Goal: Task Accomplishment & Management: Manage account settings

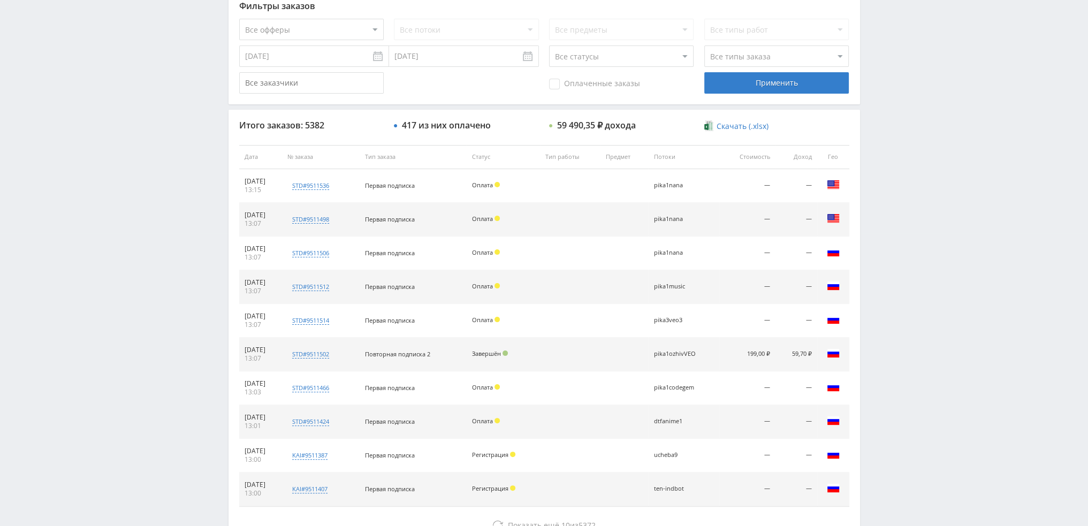
scroll to position [321, 0]
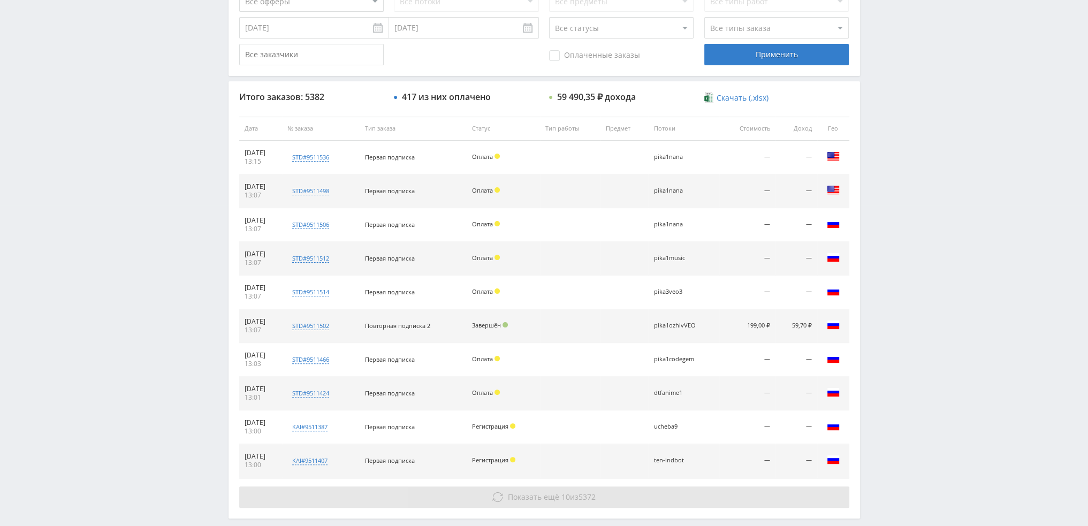
click at [614, 490] on button "Показать ещё 10 из 5372" at bounding box center [544, 496] width 610 height 21
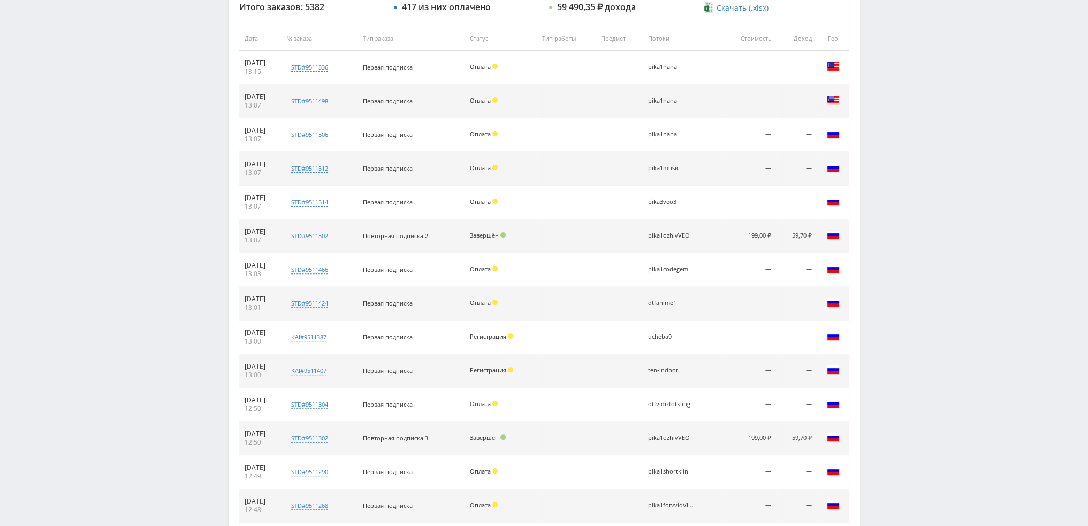
scroll to position [673, 0]
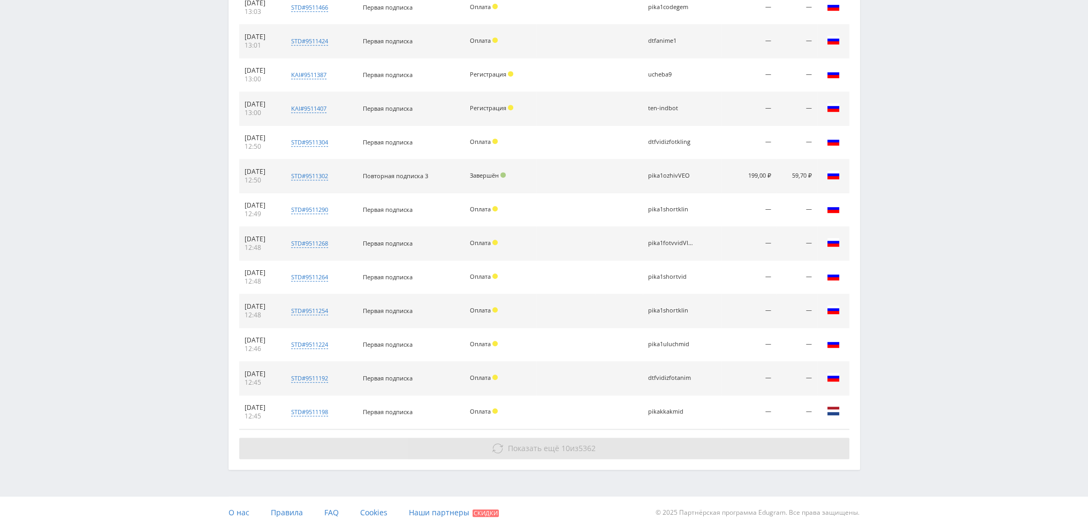
click at [647, 445] on button "Показать ещё 10 из 5362" at bounding box center [544, 448] width 610 height 21
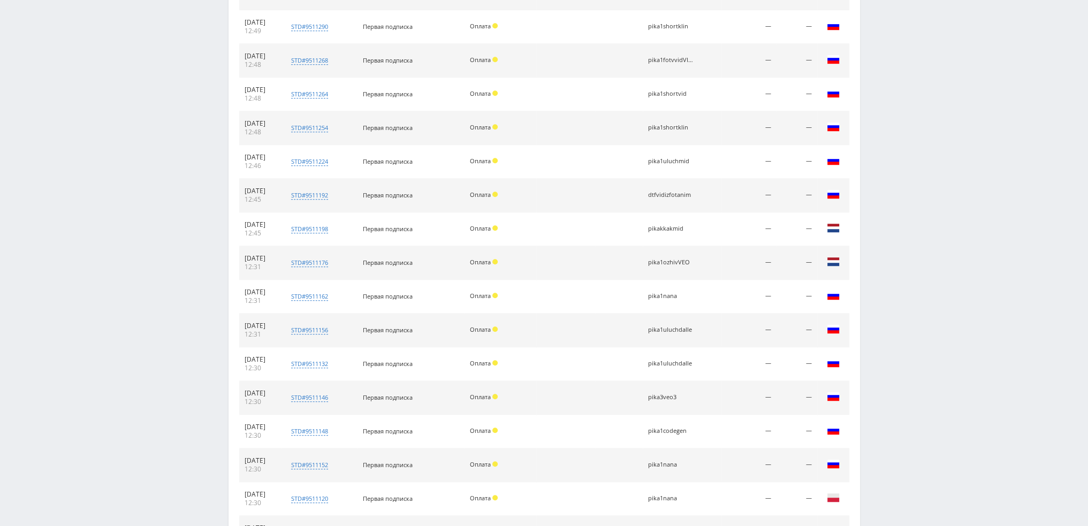
scroll to position [975, 0]
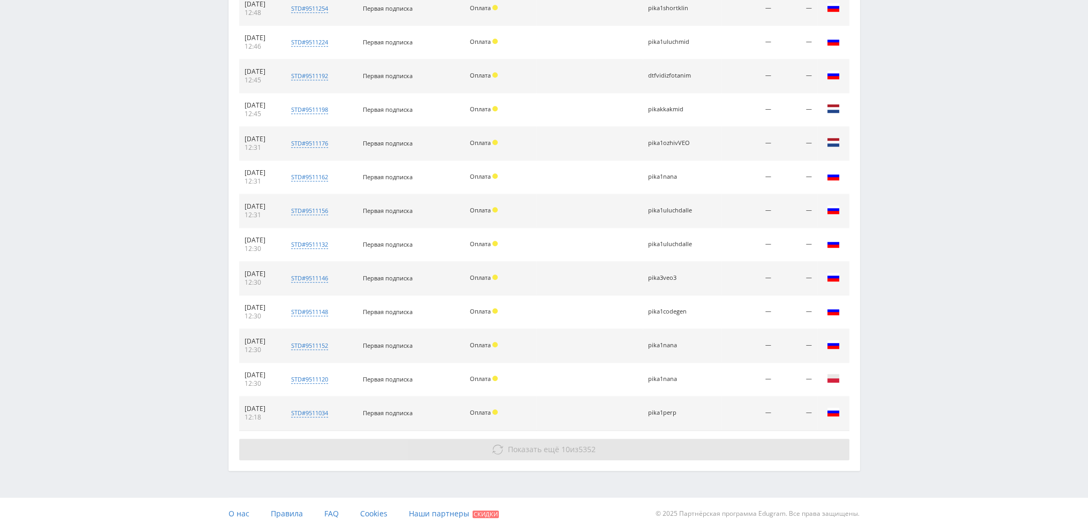
click at [635, 445] on button "Показать ещё 10 из 5352" at bounding box center [544, 449] width 610 height 21
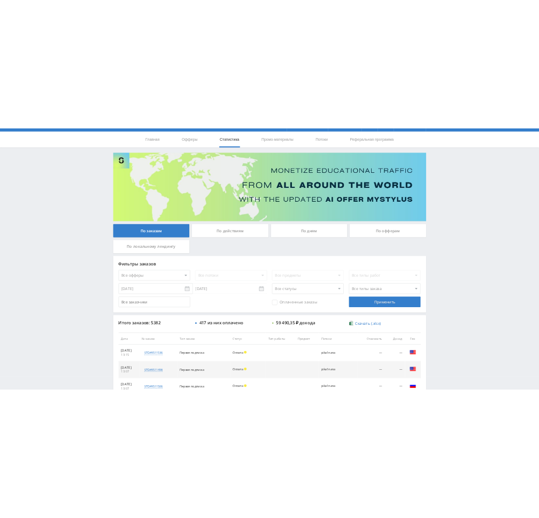
scroll to position [0, 0]
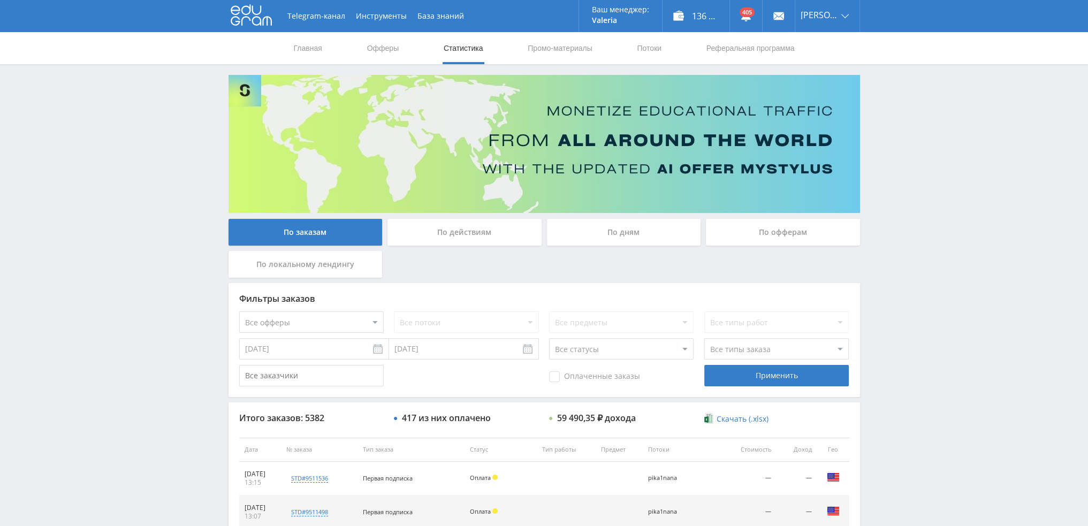
click at [632, 223] on div "По дням" at bounding box center [624, 232] width 154 height 27
click at [0, 0] on input "По дням" at bounding box center [0, 0] width 0 height 0
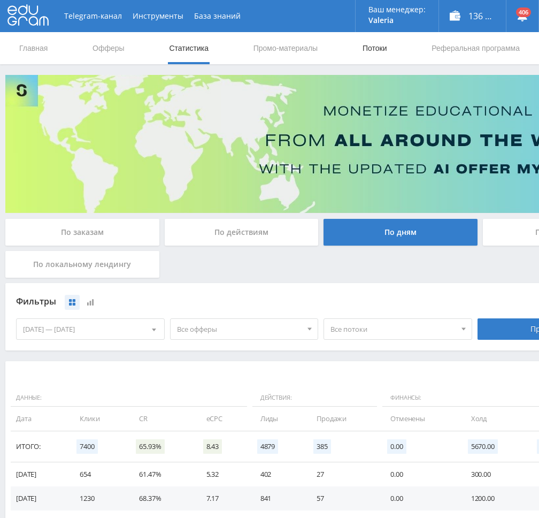
click at [380, 53] on link "Потоки" at bounding box center [375, 48] width 27 height 32
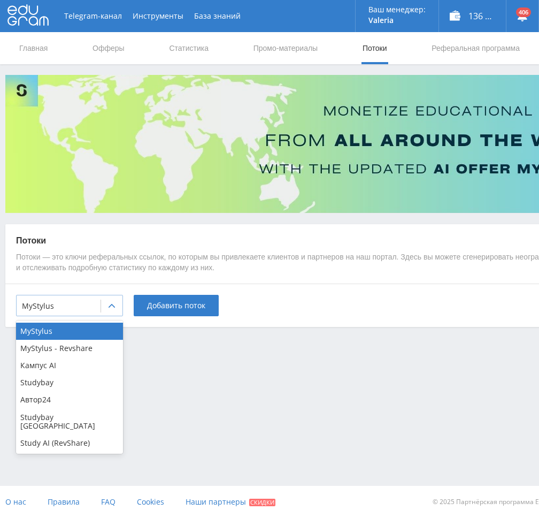
click at [86, 306] on div at bounding box center [58, 306] width 73 height 11
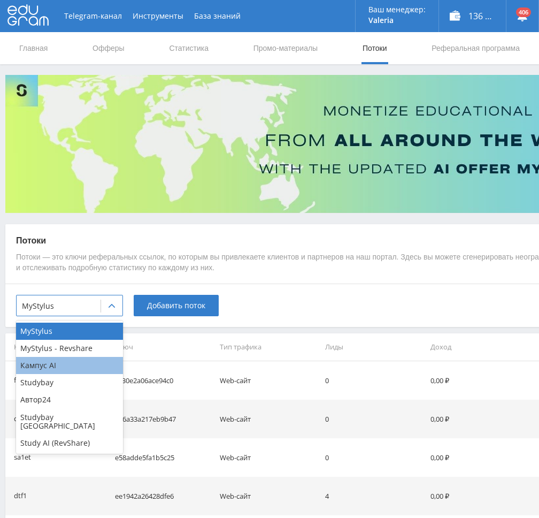
click at [50, 368] on div "Кампус AI" at bounding box center [69, 365] width 107 height 17
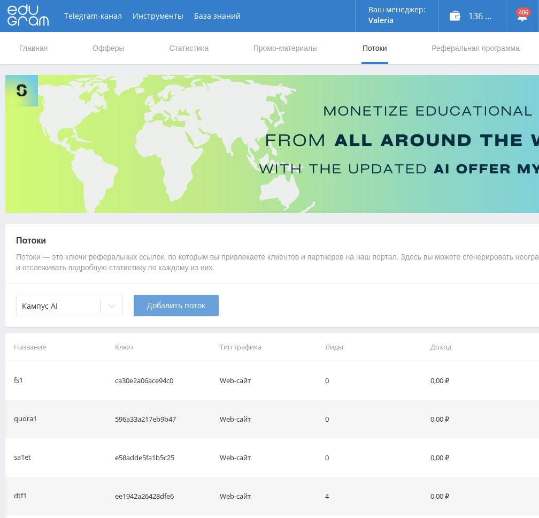
click at [181, 303] on span "Добавить поток" at bounding box center [176, 305] width 58 height 9
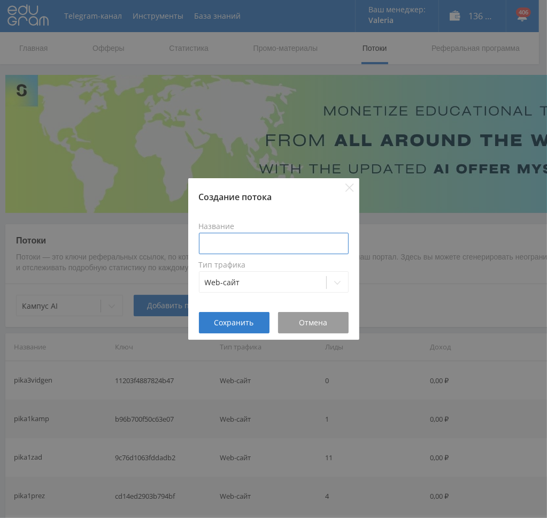
click at [260, 240] on input at bounding box center [274, 243] width 150 height 21
type input "в"
type input "pika1uch"
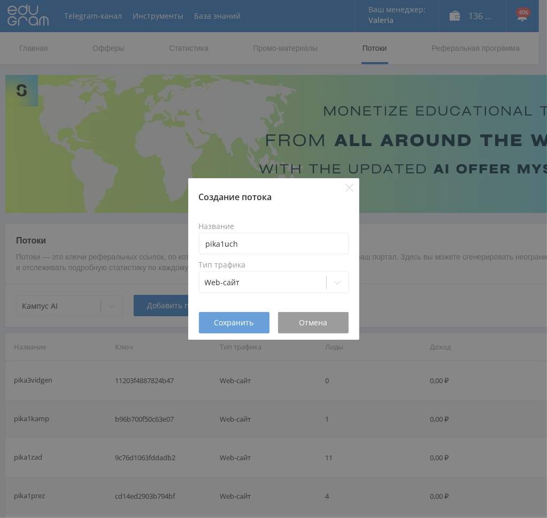
click at [231, 325] on span "Сохранить" at bounding box center [235, 322] width 40 height 9
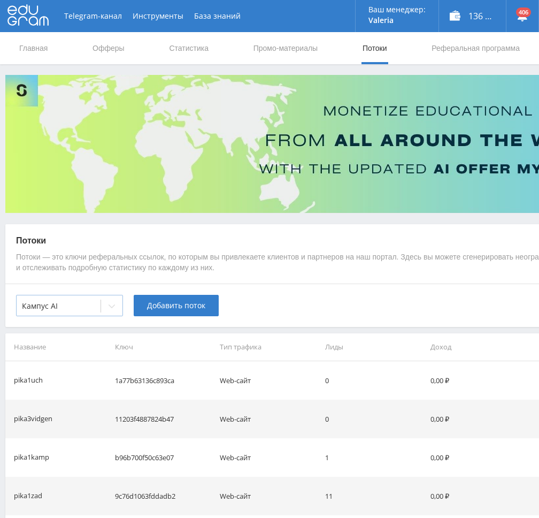
click at [113, 312] on div at bounding box center [111, 305] width 21 height 21
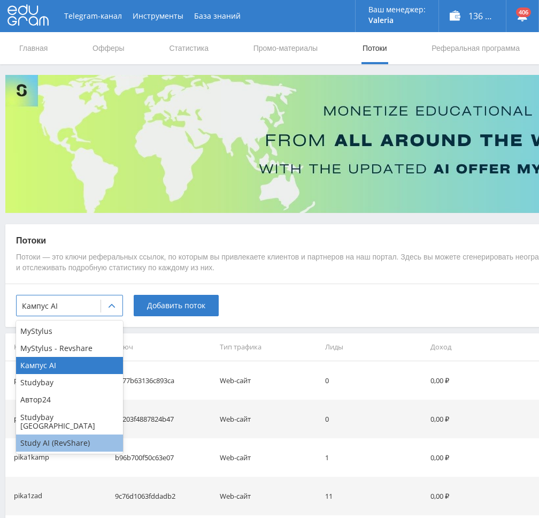
click at [65, 434] on div "Study AI (RevShare)" at bounding box center [69, 442] width 107 height 17
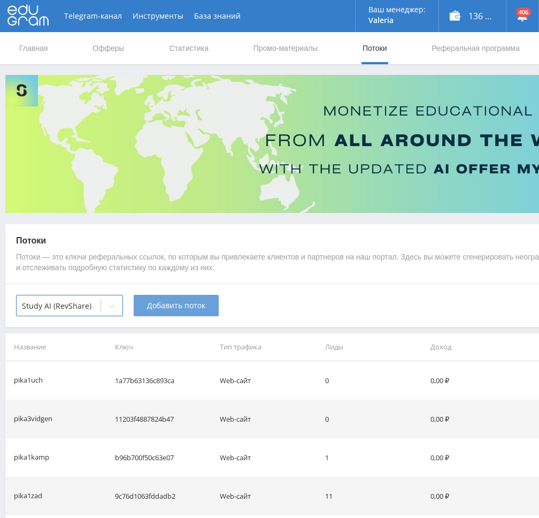
click at [166, 308] on span "Добавить поток" at bounding box center [176, 305] width 58 height 9
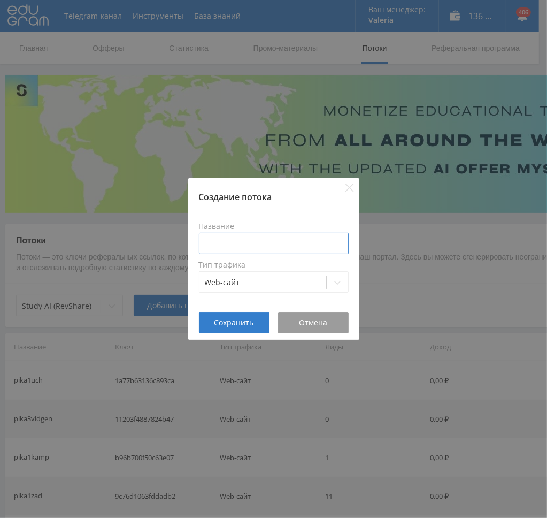
click at [256, 246] on input at bounding box center [274, 243] width 150 height 21
paste input "pika1uch"
type input "pika1uchgpt"
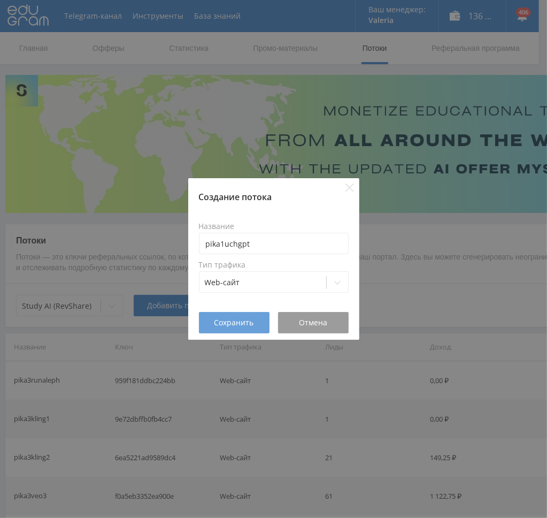
click at [245, 325] on span "Сохранить" at bounding box center [235, 322] width 40 height 9
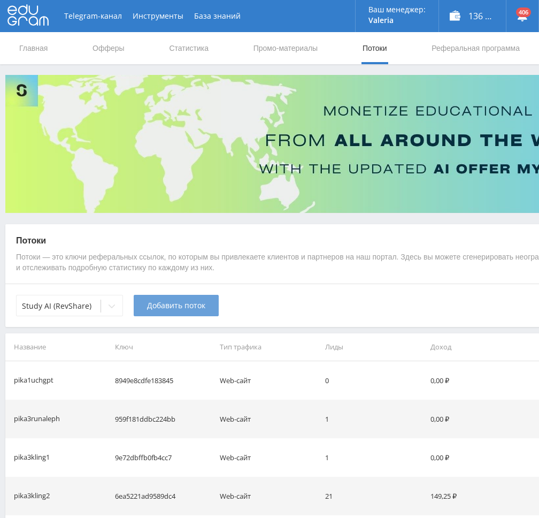
click at [170, 307] on span "Добавить поток" at bounding box center [176, 305] width 58 height 9
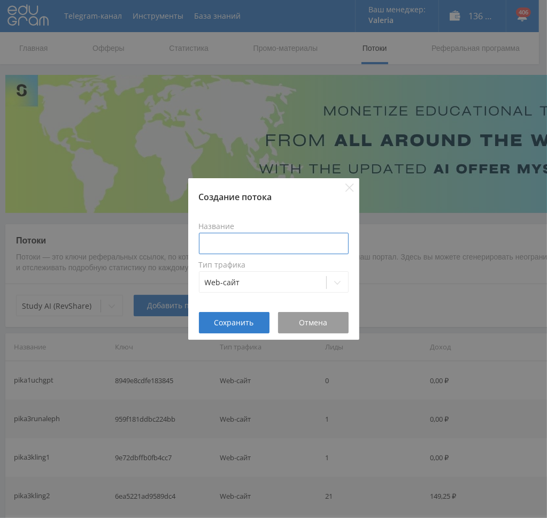
click at [255, 246] on input at bounding box center [274, 243] width 150 height 21
paste input "pika1uch"
type input "pika1uchprez"
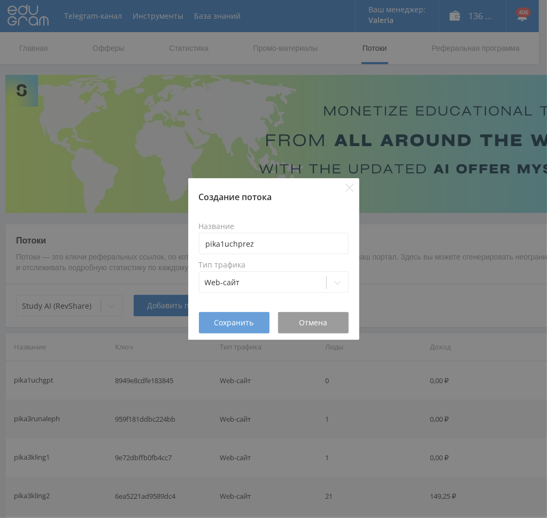
click at [244, 320] on span "Сохранить" at bounding box center [235, 322] width 40 height 9
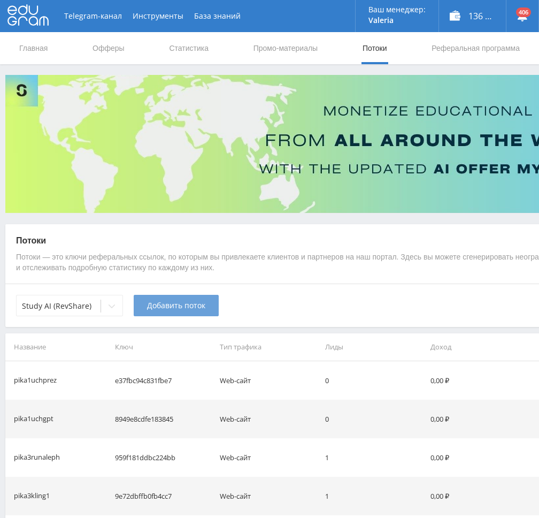
click at [171, 307] on span "Добавить поток" at bounding box center [176, 305] width 58 height 9
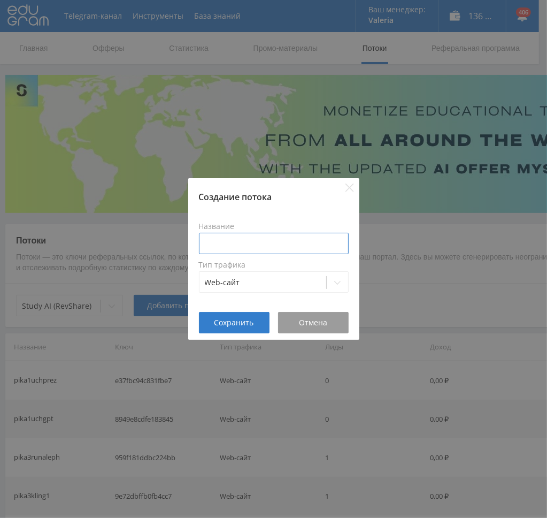
click at [258, 244] on input at bounding box center [274, 243] width 150 height 21
paste input "pika1uch"
type input "pika1uchai"
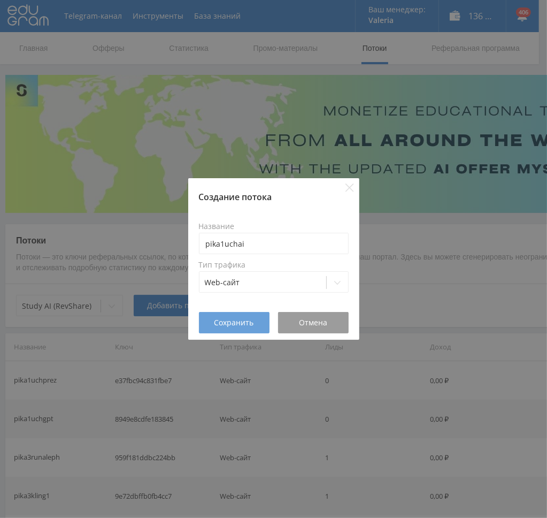
click at [220, 323] on span "Сохранить" at bounding box center [235, 322] width 40 height 9
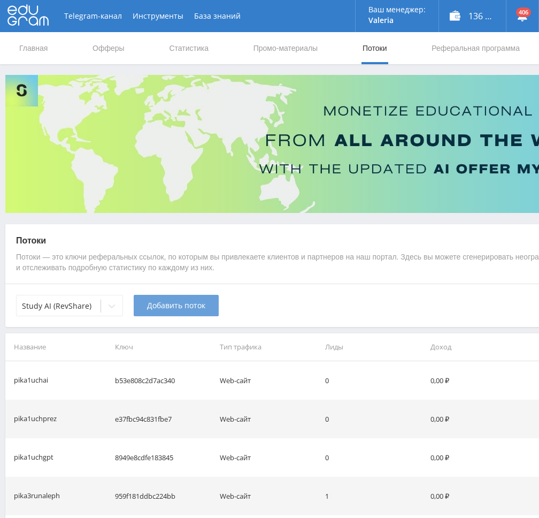
click at [195, 305] on span "Добавить поток" at bounding box center [176, 305] width 58 height 9
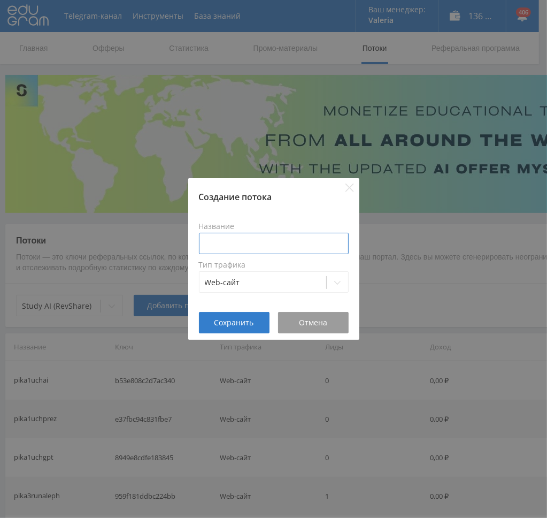
click at [262, 247] on input at bounding box center [274, 243] width 150 height 21
paste input "pika1uch"
type input "pika1uchresh"
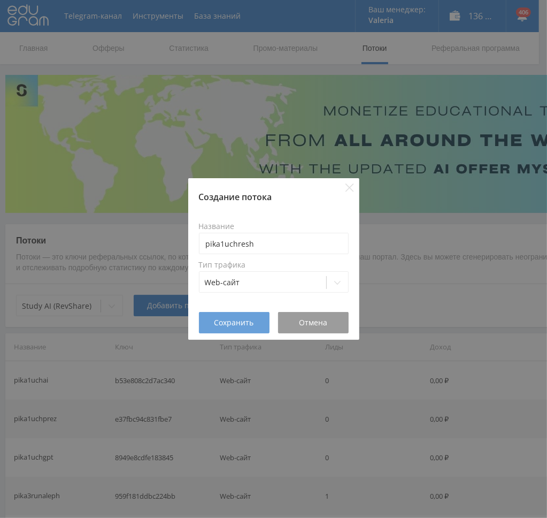
click at [217, 321] on span "Сохранить" at bounding box center [235, 322] width 40 height 9
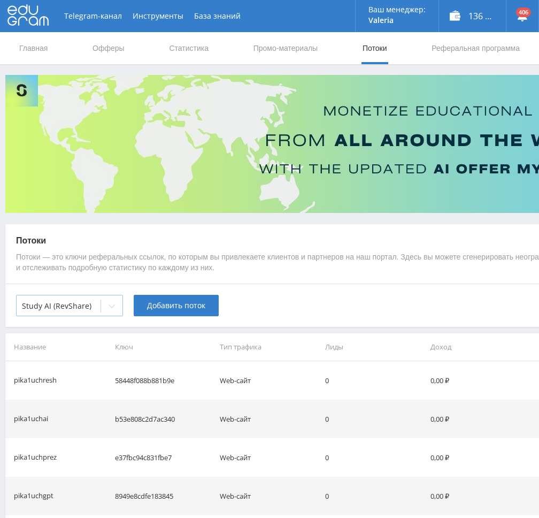
click at [120, 295] on div at bounding box center [112, 305] width 22 height 21
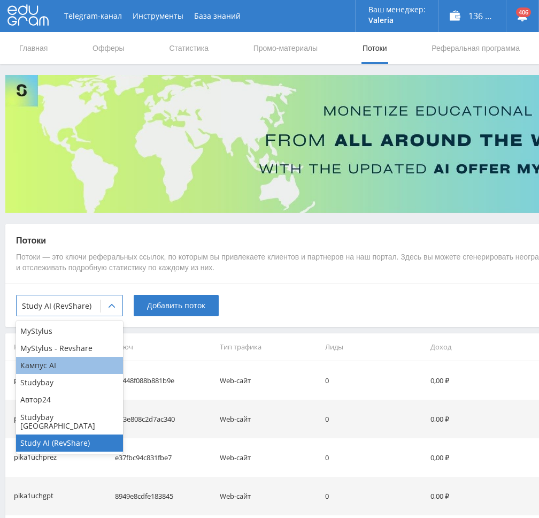
click at [63, 364] on div "Кампус AI" at bounding box center [69, 365] width 107 height 17
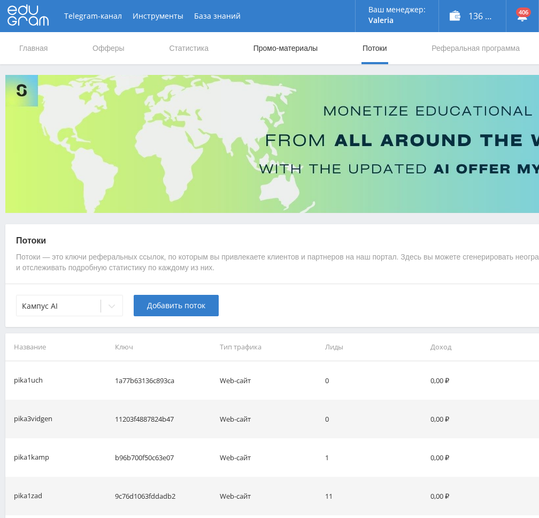
click at [276, 42] on link "Промо-материалы" at bounding box center [286, 48] width 66 height 32
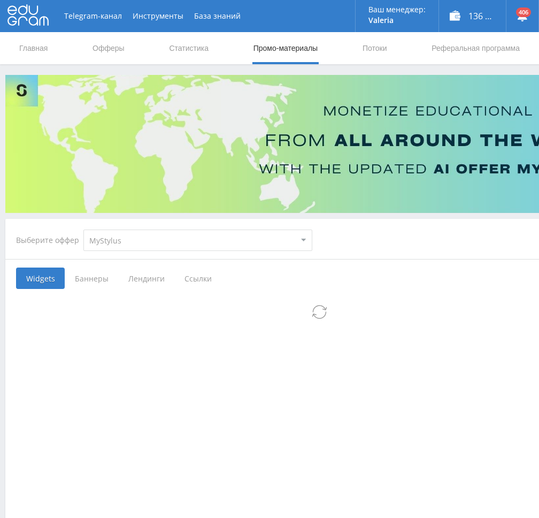
click at [142, 241] on select "MyStylus MyStylus - Revshare Кампус AI Studybay Автор24 Studybay Brazil Study A…" at bounding box center [197, 240] width 229 height 21
select select "340"
click at [83, 230] on select "MyStylus MyStylus - Revshare Кампус AI Studybay Автор24 Studybay Brazil Study A…" at bounding box center [197, 240] width 229 height 21
click at [201, 275] on span "Ссылки" at bounding box center [198, 277] width 48 height 21
click at [0, 0] on input "Ссылки" at bounding box center [0, 0] width 0 height 0
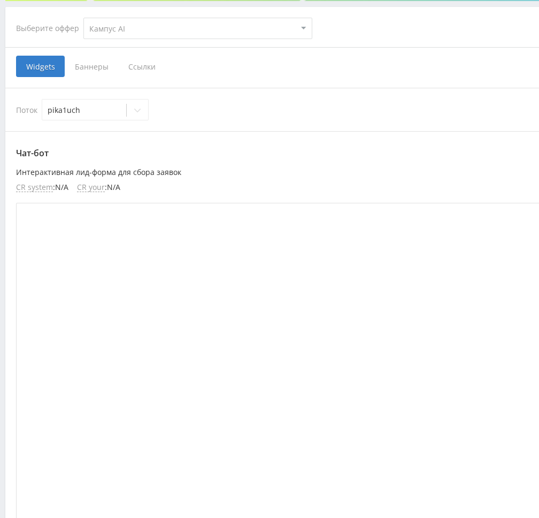
scroll to position [214, 0]
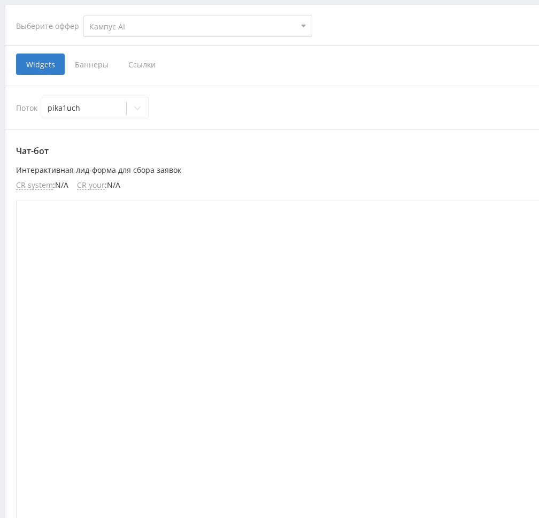
click at [134, 68] on span "Ссылки" at bounding box center [142, 63] width 48 height 21
click at [0, 0] on input "Ссылки" at bounding box center [0, 0] width 0 height 0
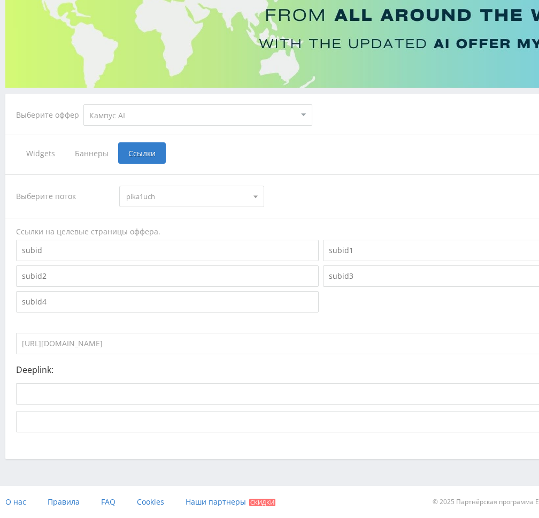
scroll to position [125, 0]
click at [182, 340] on input "https://eduforms.org?rid=1a77b63136c893ca" at bounding box center [283, 343] width 535 height 21
click at [136, 117] on select "MyStylus MyStylus - Revshare Кампус AI Studybay Автор24 Studybay Brazil Study A…" at bounding box center [197, 115] width 229 height 21
select select "376"
click at [83, 105] on select "MyStylus MyStylus - Revshare Кампус AI Studybay Автор24 Studybay Brazil Study A…" at bounding box center [197, 115] width 229 height 21
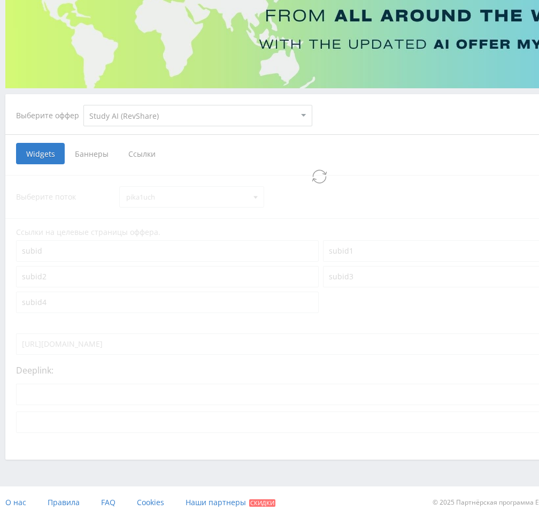
scroll to position [8, 0]
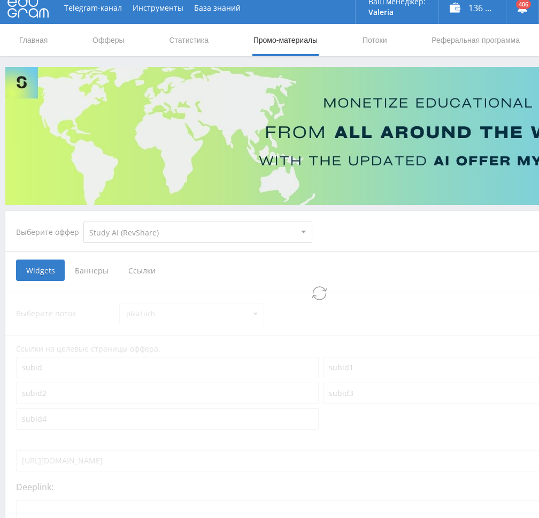
select select "376"
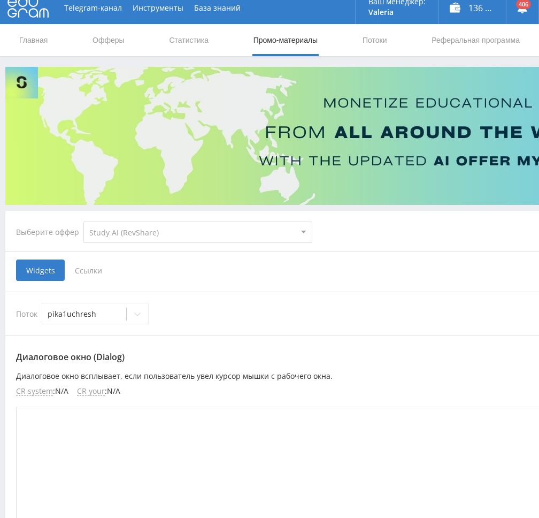
click at [92, 277] on span "Ссылки" at bounding box center [89, 269] width 48 height 21
click at [0, 0] on input "Ссылки" at bounding box center [0, 0] width 0 height 0
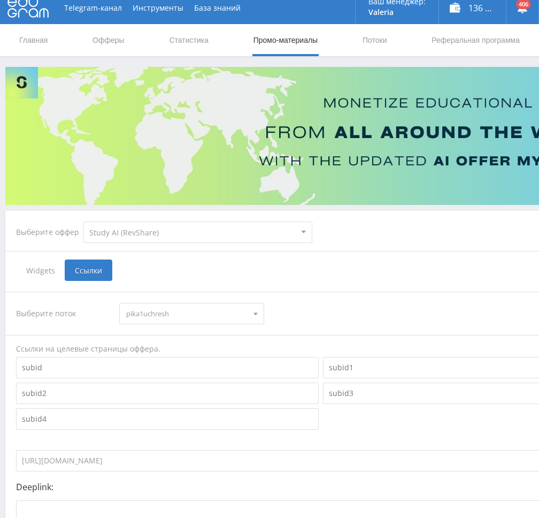
click at [190, 318] on span "pika1uchresh" at bounding box center [186, 313] width 121 height 20
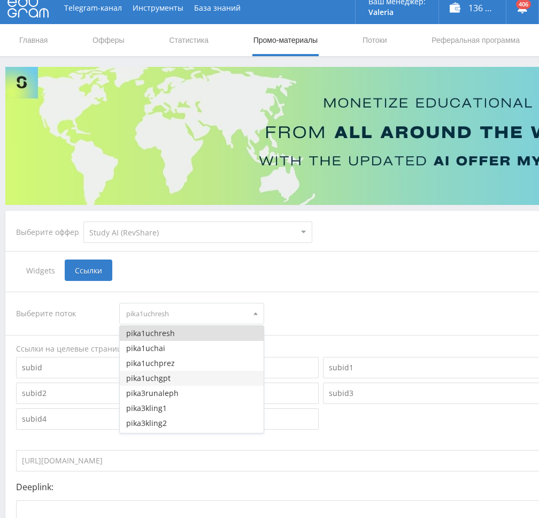
click at [167, 377] on button "pika1uchgpt" at bounding box center [191, 378] width 143 height 15
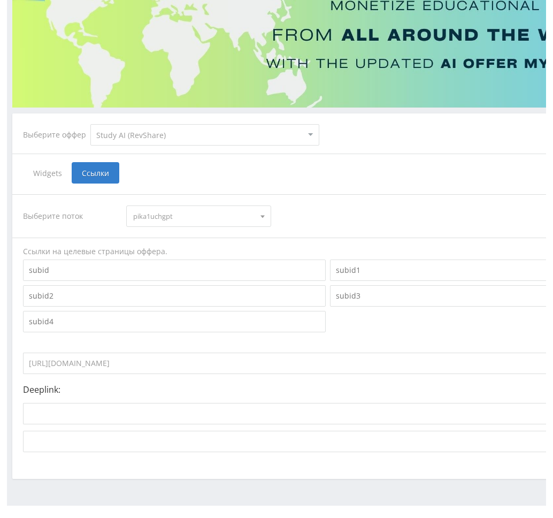
scroll to position [125, 0]
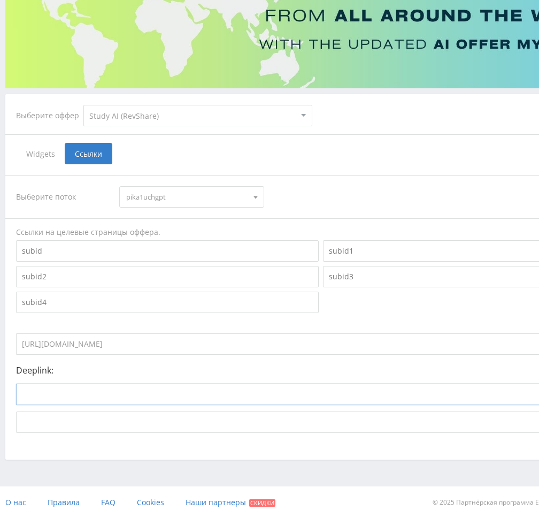
click at [200, 394] on input at bounding box center [279, 394] width 526 height 21
paste input "https://study24.ai/chat/chat_gpt5"
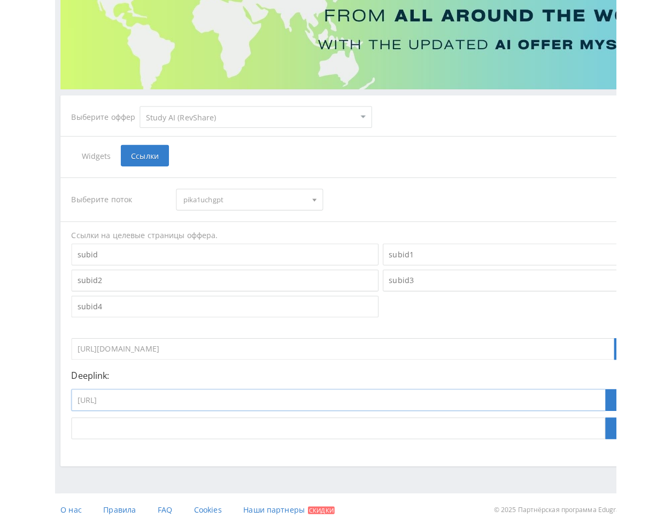
scroll to position [117, 0]
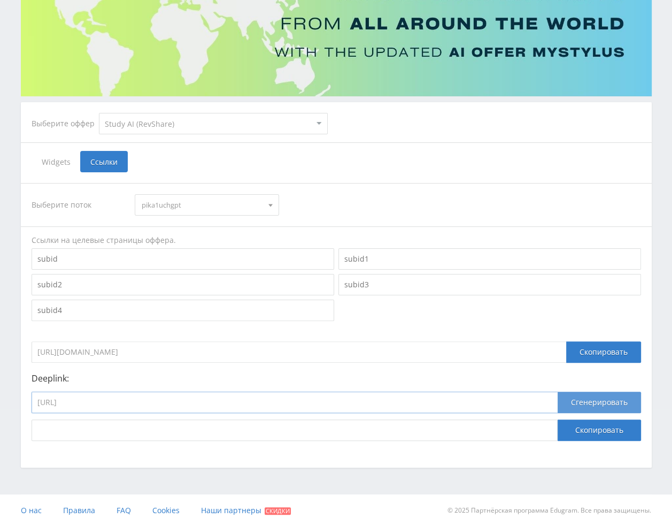
type input "https://study24.ai/chat/chat_gpt5"
click at [602, 403] on button "Сгенерировать" at bounding box center [599, 402] width 83 height 21
click at [595, 438] on button "Скопировать" at bounding box center [599, 429] width 83 height 21
click at [178, 202] on span "pika1uchgpt" at bounding box center [202, 205] width 121 height 20
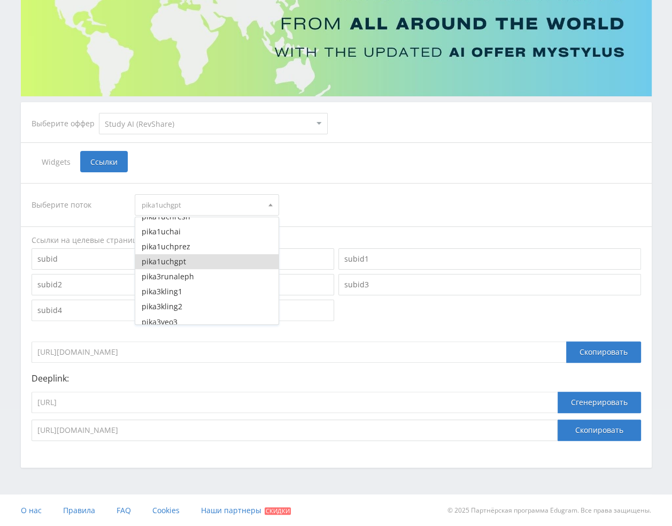
scroll to position [0, 0]
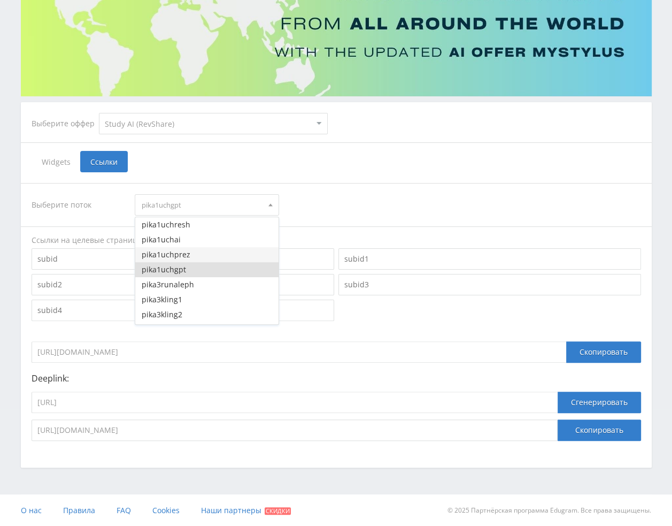
click at [192, 250] on button "pika1uchprez" at bounding box center [206, 254] width 143 height 15
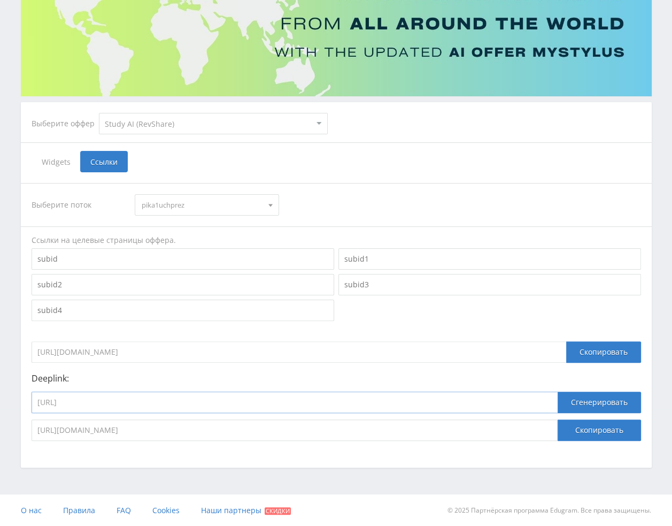
click at [306, 398] on input "https://study24.ai/chat/chat_gpt5" at bounding box center [295, 402] width 526 height 21
paste input "generate_presentation_plus_bot"
type input "https://study24.ai/chat/generate_presentation_plus_bot"
click at [595, 400] on button "Сгенерировать" at bounding box center [599, 402] width 83 height 21
click at [601, 425] on button "Скопировать" at bounding box center [599, 429] width 83 height 21
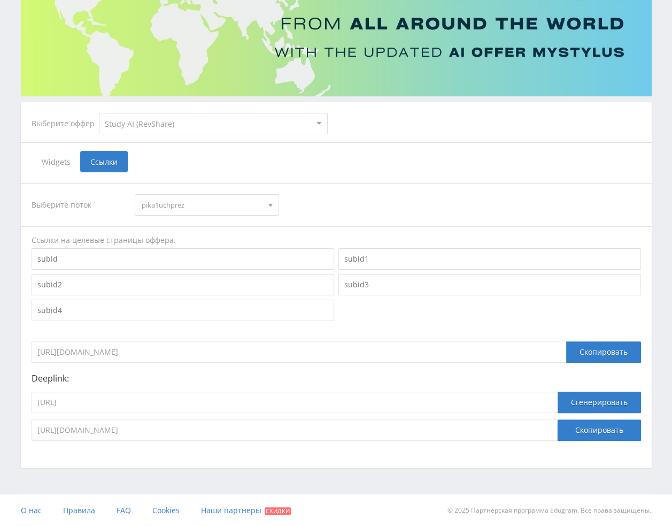
click at [166, 207] on span "pika1uchprez" at bounding box center [202, 205] width 121 height 20
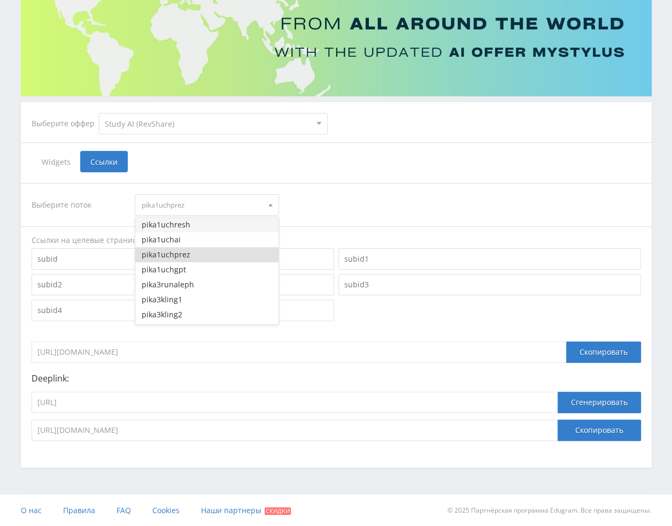
click at [186, 220] on button "pika1uchresh" at bounding box center [206, 224] width 143 height 15
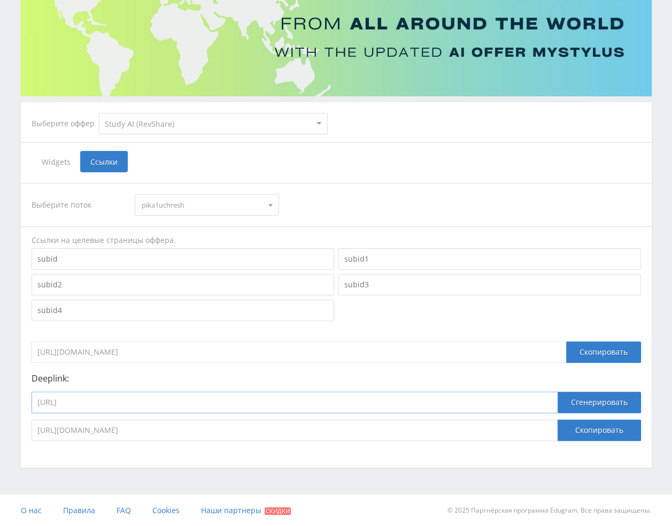
click at [269, 398] on input "https://study24.ai/chat/generate_presentation_plus_bot" at bounding box center [295, 402] width 526 height 21
paste input "a24_reshatel_toe_bot">https://study24.ai/chat/a24_reshatel_toe"
type input "https://study24.ai/chat/a24_reshatel_toe_bot">https://study24.ai/chat/a24_resha…"
click at [582, 398] on button "Сгенерировать" at bounding box center [599, 402] width 83 height 21
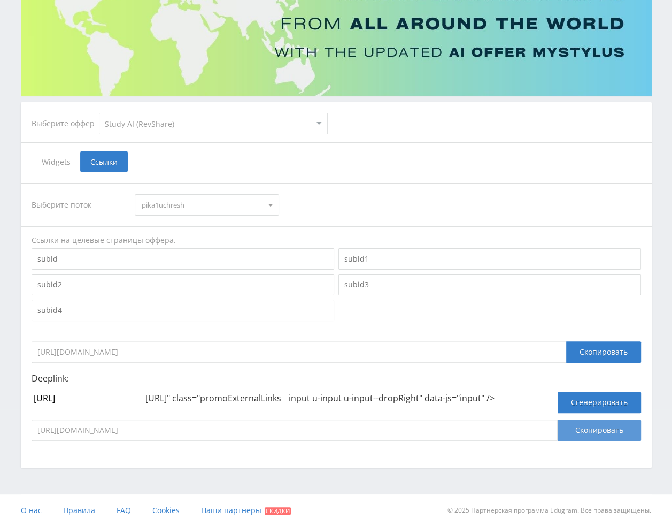
click at [588, 436] on button "Скопировать" at bounding box center [599, 429] width 83 height 21
click at [268, 354] on input "https://eduforms.org/?rid=58448f088b881b9e" at bounding box center [299, 351] width 535 height 21
click at [239, 402] on label "https://study24.ai/chat/a24_reshatel_toe_bot https://study24.ai/chat/a24_reshat…" at bounding box center [295, 398] width 526 height 13
click at [146, 402] on input "https://study24.ai/chat/a24_reshatel_toe_bot" at bounding box center [89, 398] width 114 height 13
paste input "eduforms.org/?rid=58448f088b881b9e"
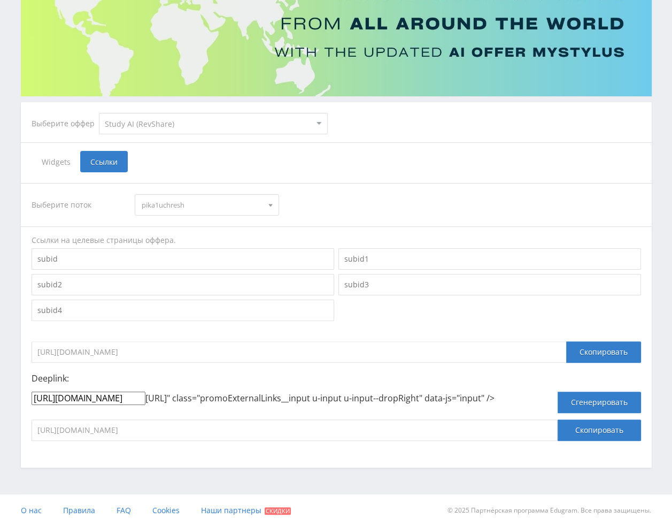
scroll to position [0, 86]
type input "https://eduforms.org/?rid=58448f088b881b9e"
click at [341, 404] on label "https://eduforms.org/?rid=58448f088b881b9e https://study24.ai/chat/a24_reshatel…" at bounding box center [295, 398] width 526 height 13
click at [146, 404] on input "https://eduforms.org/?rid=58448f088b881b9e" at bounding box center [89, 398] width 114 height 13
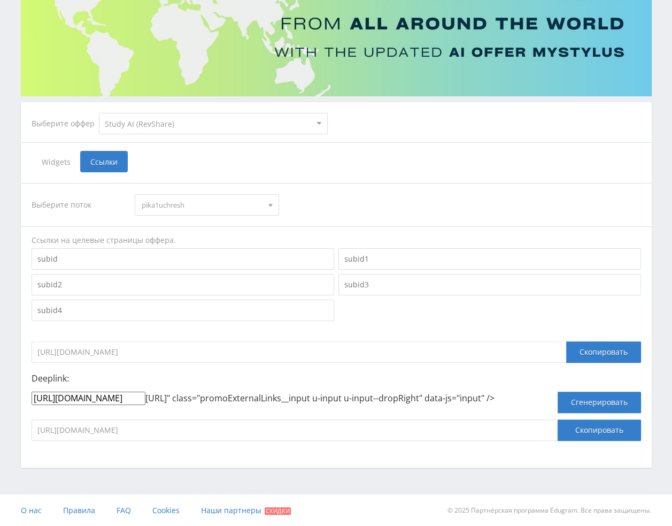
scroll to position [0, 86]
click at [102, 394] on input "https://eduforms.org/?rid=58448f088b881b9e" at bounding box center [89, 398] width 114 height 13
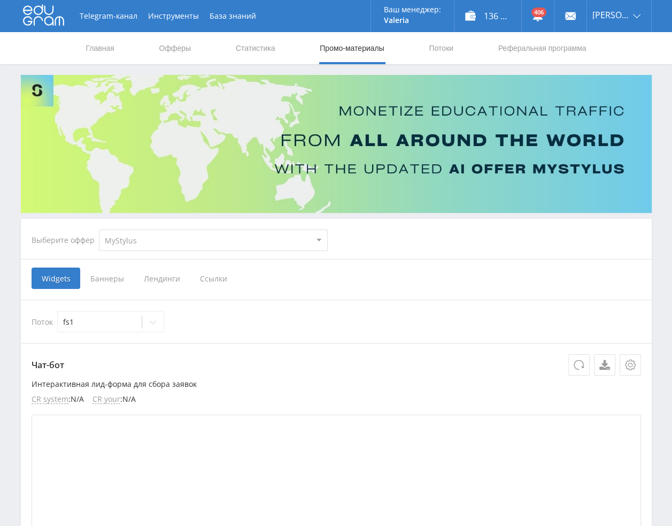
select select "376"
click at [99, 230] on select "MyStylus MyStylus - Revshare Кампус AI Studybay Автор24 Studybay Brazil Study A…" at bounding box center [213, 240] width 229 height 21
select select "376"
click at [95, 279] on span "Ссылки" at bounding box center [104, 277] width 48 height 21
click at [0, 0] on input "Ссылки" at bounding box center [0, 0] width 0 height 0
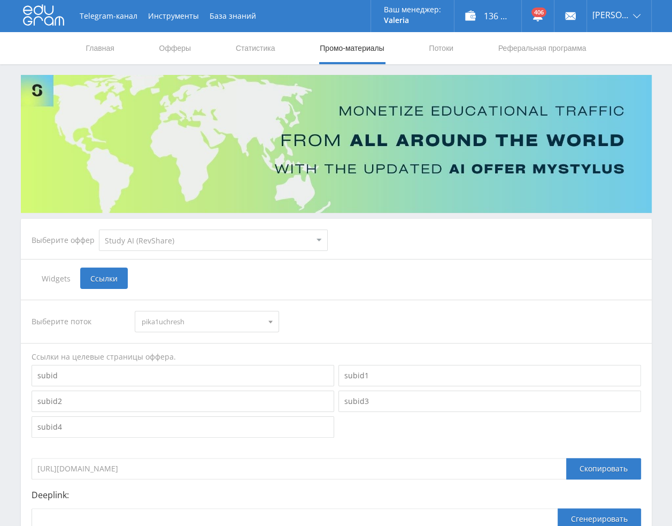
click at [172, 320] on span "pika1uchresh" at bounding box center [202, 321] width 121 height 20
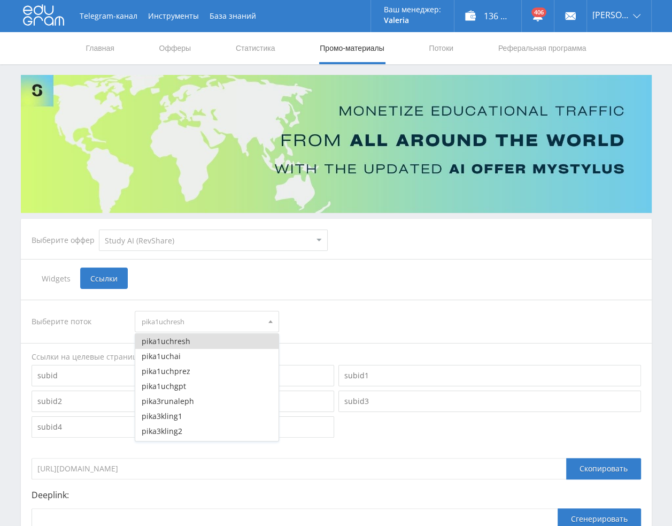
click at [181, 322] on span "pika1uchresh" at bounding box center [202, 321] width 121 height 20
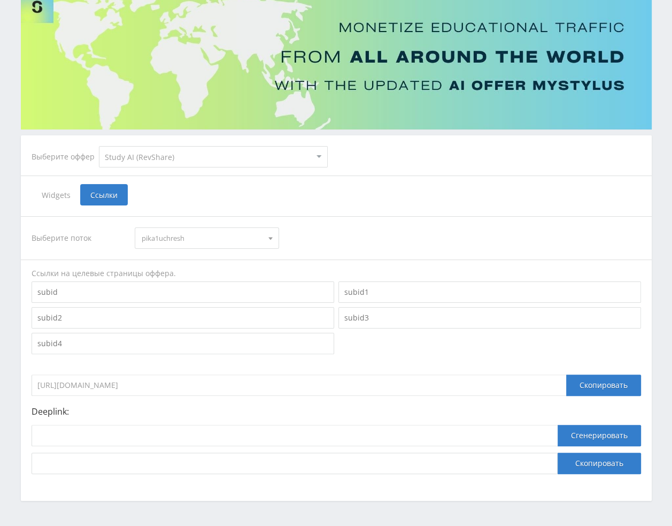
scroll to position [117, 0]
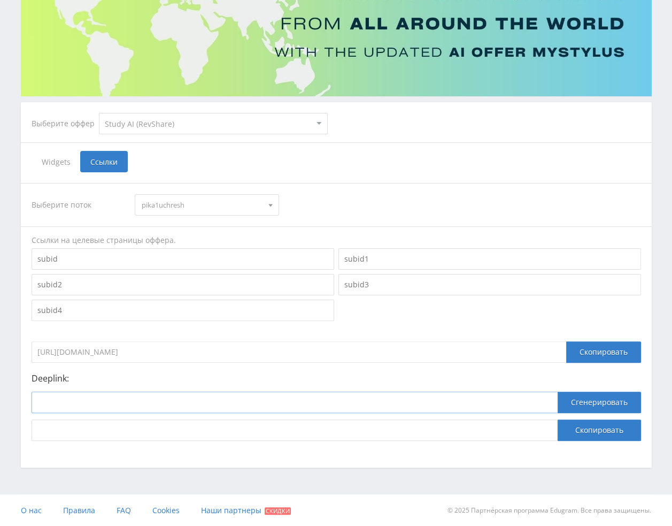
click at [220, 408] on input at bounding box center [295, 402] width 526 height 21
paste input "https://eduforms.org/?rid=58448f088b881b9e"
type input "https://eduforms.org/?rid=58448f088b881b9e"
click at [618, 395] on button "Сгенерировать" at bounding box center [599, 402] width 83 height 21
click at [611, 430] on button "Скопировать" at bounding box center [599, 429] width 83 height 21
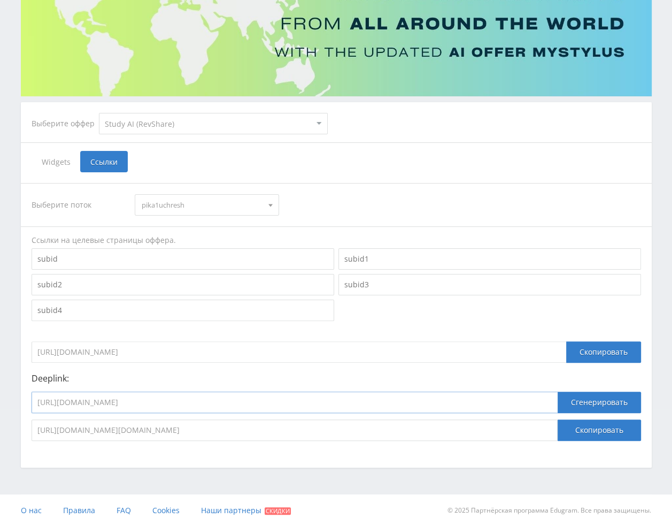
click at [254, 403] on input "https://eduforms.org/?rid=58448f088b881b9e" at bounding box center [295, 402] width 526 height 21
paste input "study24.ai/chat/a24_reshatel_toe_bot"
type input "https://study24.ai/chat/a24_reshatel_toe_bot"
click at [581, 404] on button "Сгенерировать" at bounding box center [599, 402] width 83 height 21
click at [601, 435] on button "Скопировать" at bounding box center [599, 429] width 83 height 21
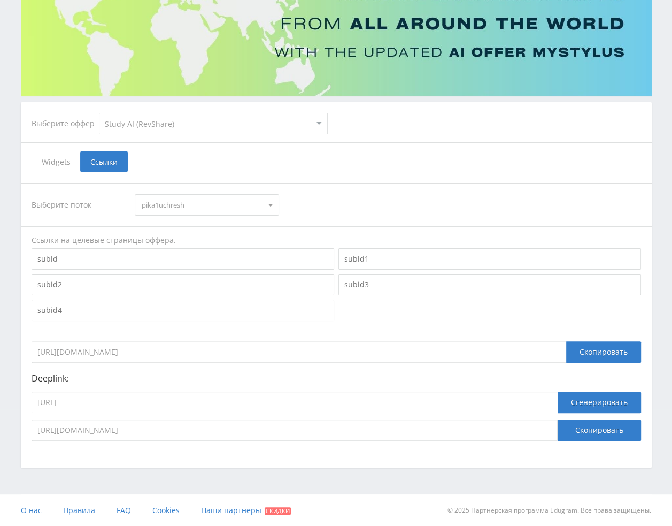
click at [185, 205] on span "pika1uchresh" at bounding box center [202, 205] width 121 height 20
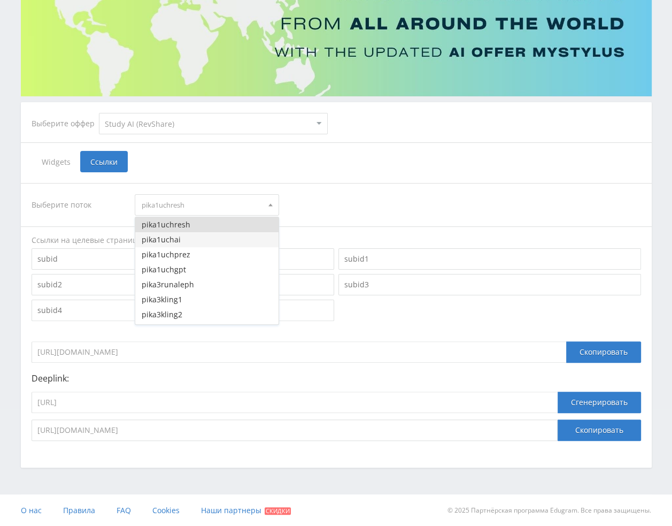
click at [180, 241] on button "pika1uchai" at bounding box center [206, 239] width 143 height 15
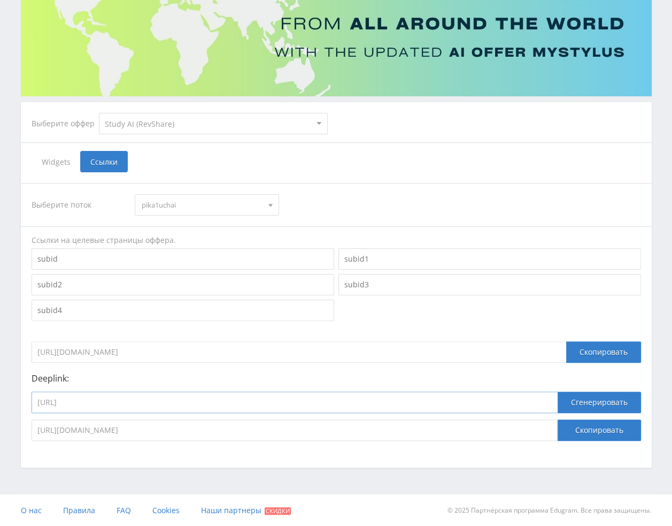
click at [219, 402] on input "https://study24.ai/chat/a24_reshatel_toe_bot" at bounding box center [295, 402] width 526 height 21
paste input "i_mentor">https://study24.ai/chat/ai_mentor"
type input "https://study24.ai/chat/ai_mentor">https://study24.ai/chat/ai_mentor"
click at [616, 401] on button "Сгенерировать" at bounding box center [599, 402] width 83 height 21
click at [145, 124] on select "MyStylus MyStylus - Revshare Кампус AI Studybay Автор24 Studybay Brazil Study A…" at bounding box center [213, 123] width 229 height 21
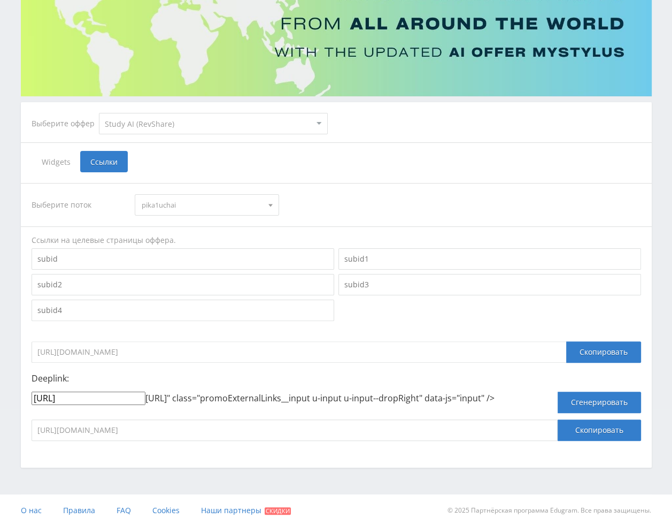
select select "3"
click at [99, 113] on select "MyStylus MyStylus - Revshare Кампус AI Studybay Автор24 Studybay Brazil Study A…" at bounding box center [213, 123] width 229 height 21
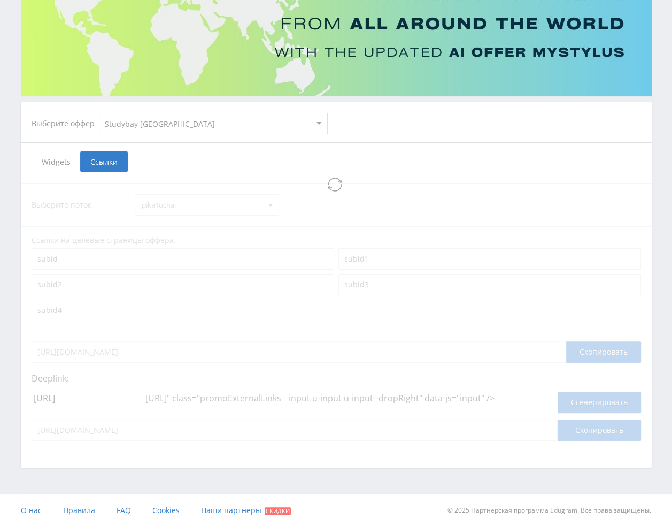
click at [143, 117] on select "MyStylus MyStylus - Revshare Кампус AI Studybay Автор24 Studybay Brazil Study A…" at bounding box center [213, 123] width 229 height 21
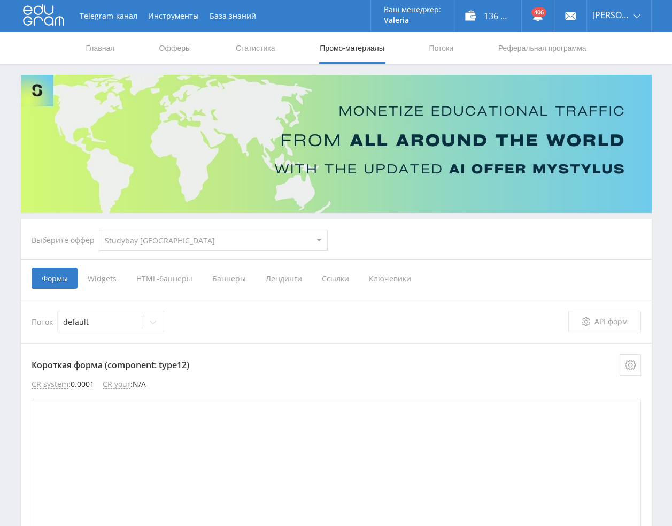
click at [147, 239] on select "MyStylus MyStylus - Revshare Кампус AI Studybay Автор24 Studybay Brazil Study A…" at bounding box center [213, 240] width 229 height 21
select select "376"
click at [99, 230] on select "MyStylus MyStylus - Revshare Кампус AI Studybay Автор24 Studybay Brazil Study A…" at bounding box center [213, 240] width 229 height 21
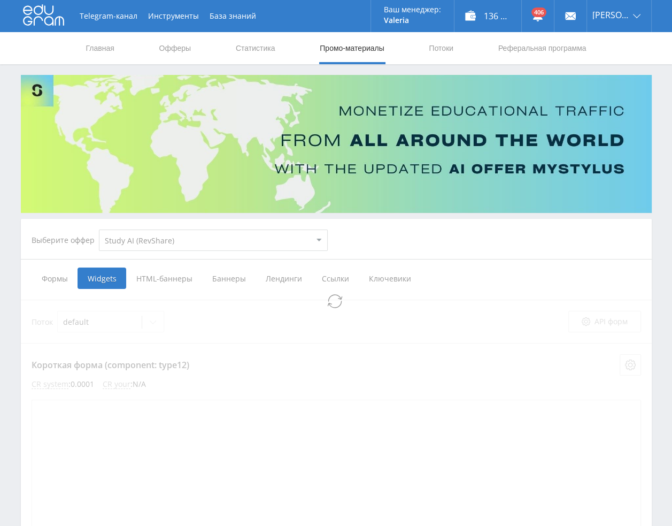
select select "376"
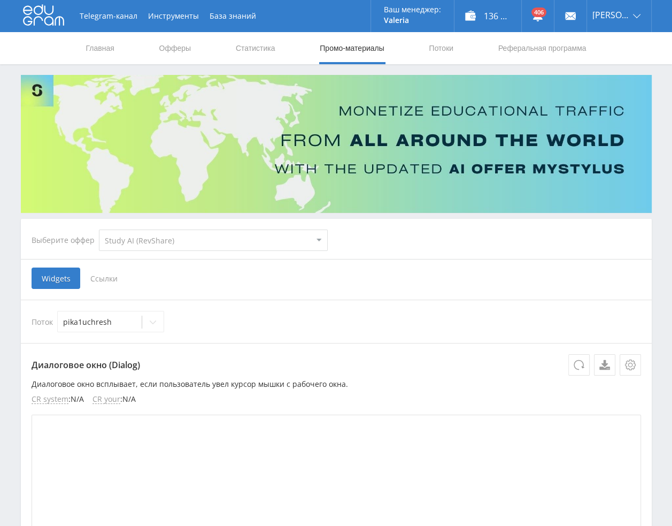
click at [111, 280] on span "Ссылки" at bounding box center [104, 277] width 48 height 21
click at [0, 0] on input "Ссылки" at bounding box center [0, 0] width 0 height 0
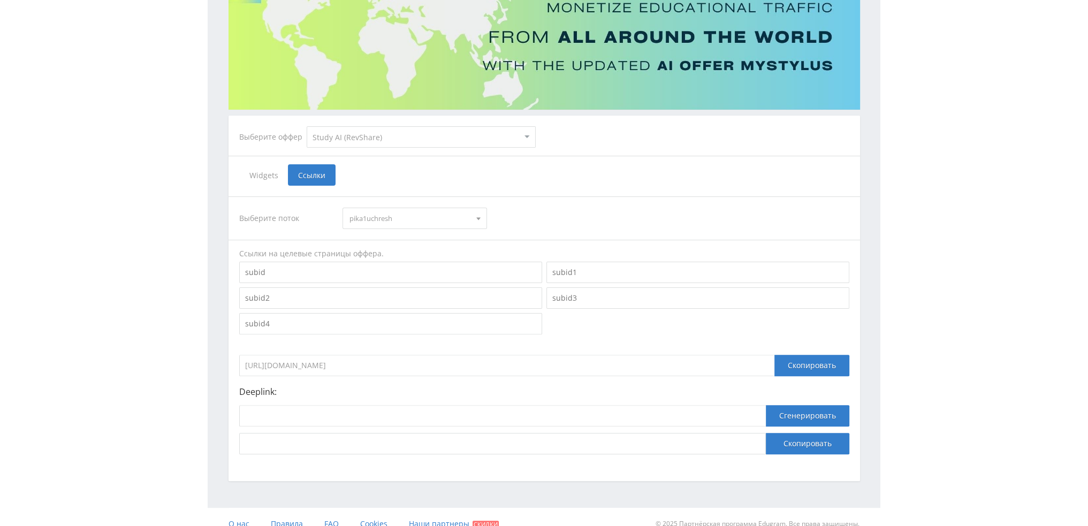
scroll to position [117, 0]
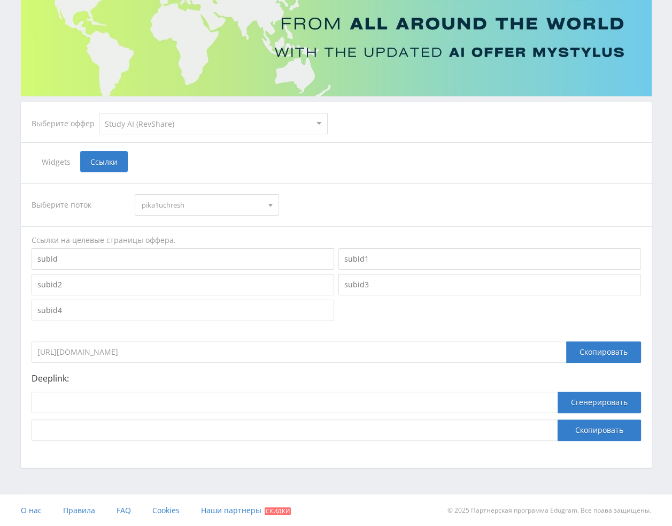
click at [192, 209] on span "pika1uchresh" at bounding box center [202, 205] width 121 height 20
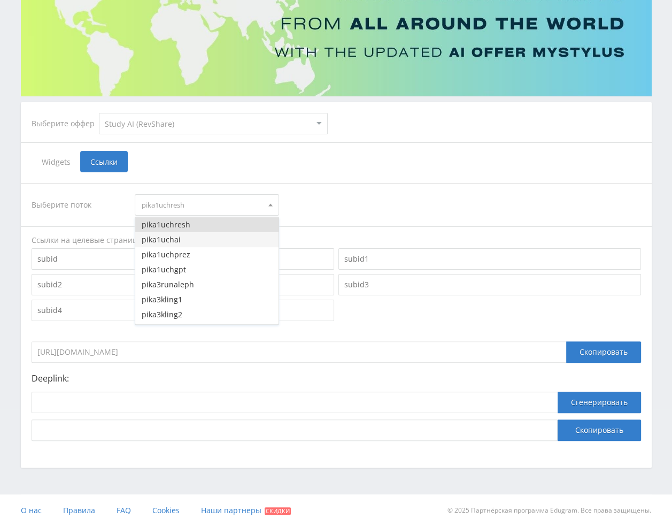
click at [180, 240] on button "pika1uchai" at bounding box center [206, 239] width 143 height 15
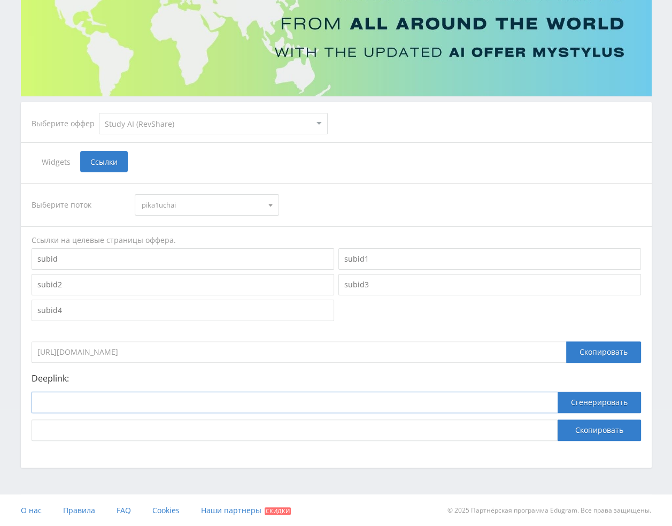
click at [119, 400] on input at bounding box center [295, 402] width 526 height 21
paste input "https://study24.ai/chat/ai_mentor"
type input "https://study24.ai/chat/ai_mentor"
click at [601, 406] on button "Сгенерировать" at bounding box center [599, 402] width 83 height 21
click at [595, 433] on button "Скопировать" at bounding box center [599, 429] width 83 height 21
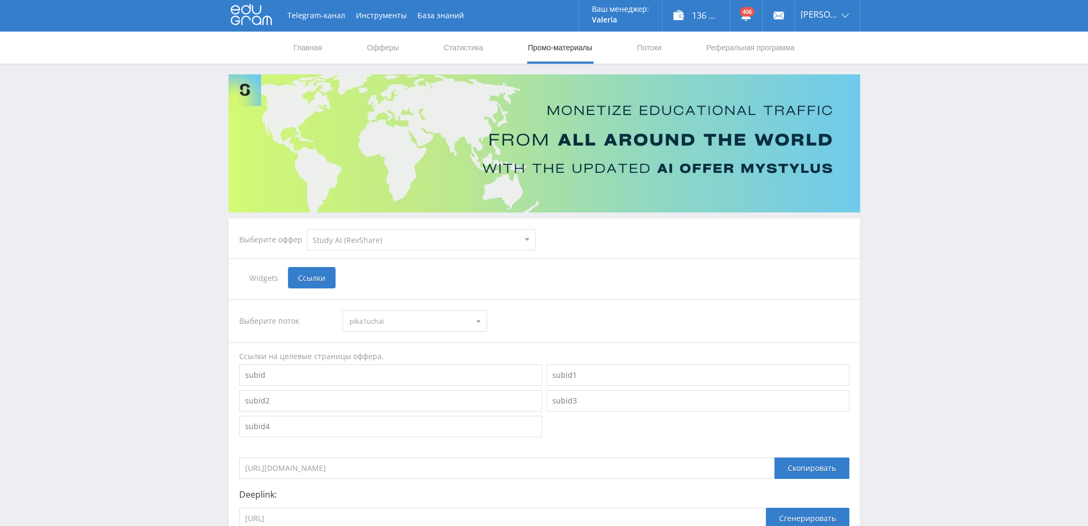
scroll to position [0, 0]
click at [656, 45] on link "Потоки" at bounding box center [649, 48] width 27 height 32
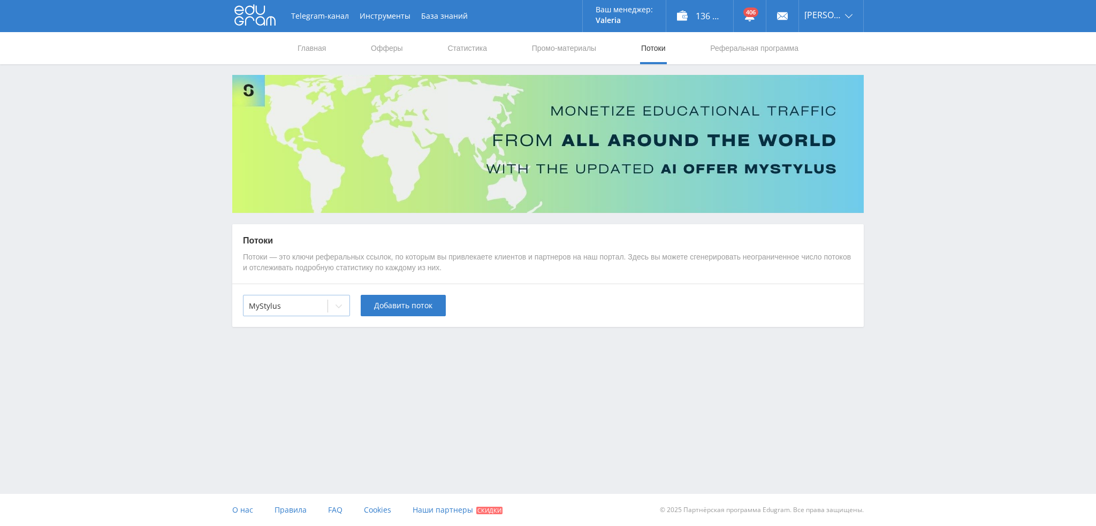
click at [293, 311] on div at bounding box center [285, 306] width 73 height 11
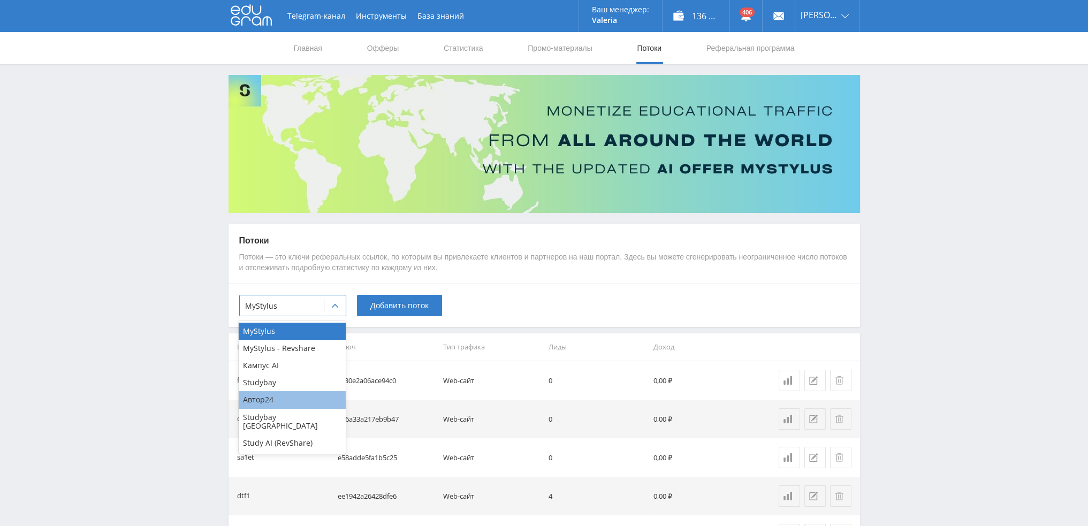
click at [270, 399] on div "Автор24" at bounding box center [292, 399] width 107 height 17
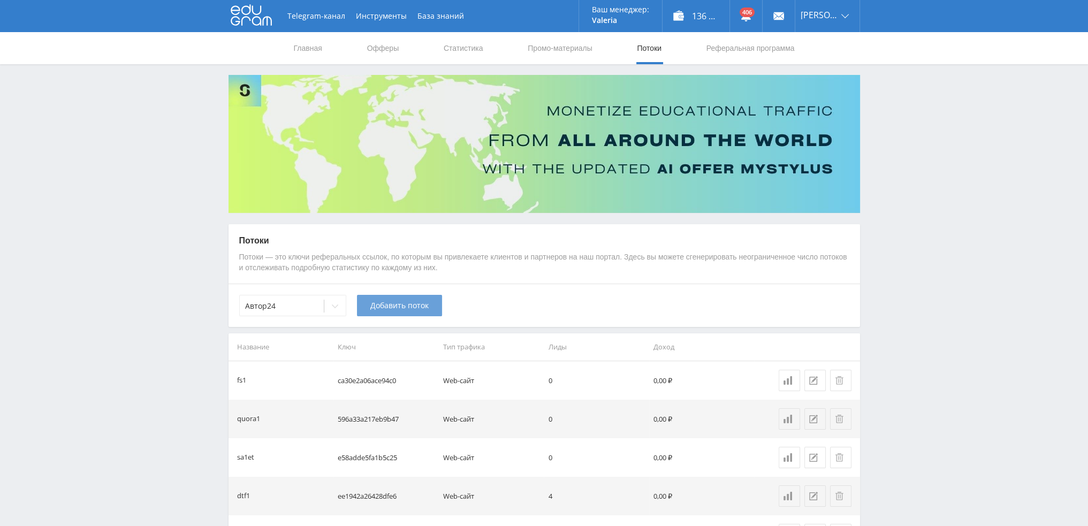
click at [408, 295] on button "Добавить поток" at bounding box center [399, 305] width 85 height 21
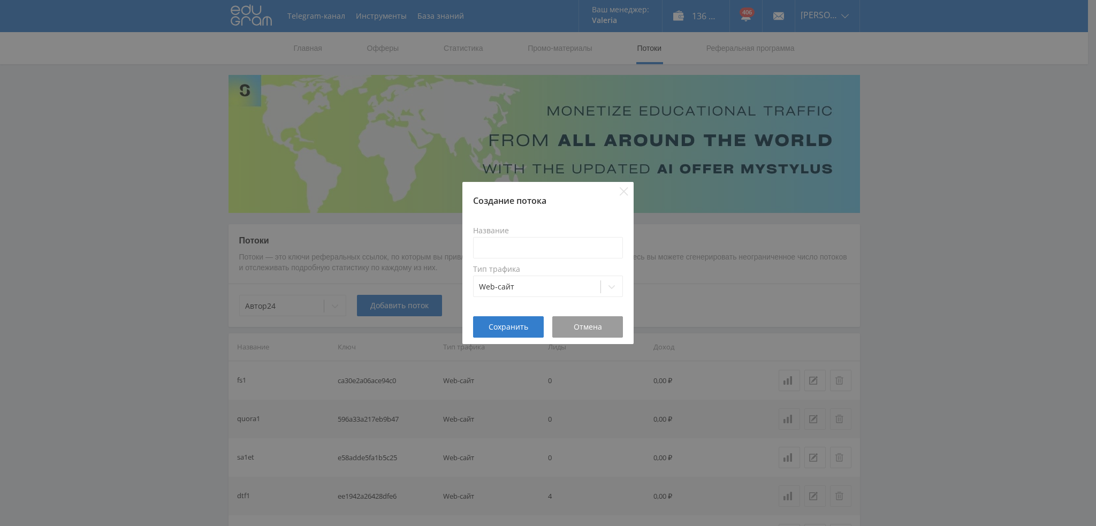
click at [545, 234] on label "Название" at bounding box center [548, 230] width 150 height 9
click at [544, 243] on input at bounding box center [548, 247] width 150 height 21
type input "pika1uch"
click at [501, 328] on span "Сохранить" at bounding box center [508, 327] width 40 height 9
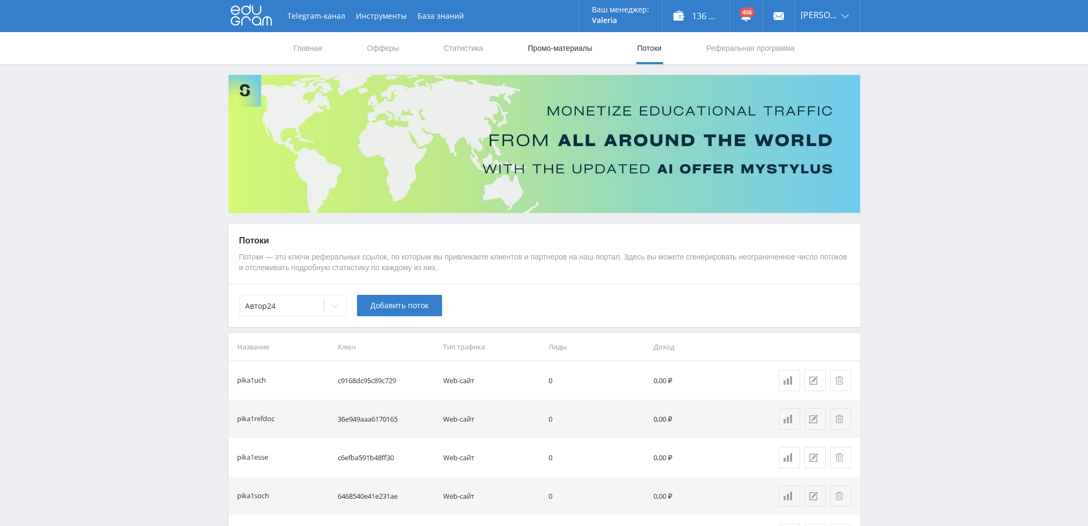
click at [560, 49] on link "Промо-материалы" at bounding box center [559, 48] width 66 height 32
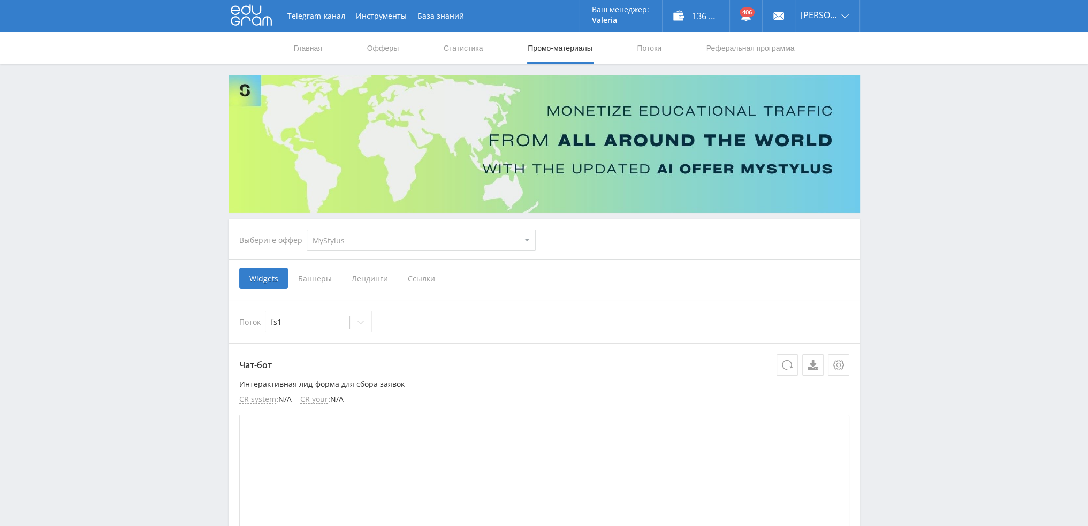
click at [362, 240] on select "MyStylus MyStylus - Revshare Кампус AI Studybay Автор24 Studybay Brazil Study A…" at bounding box center [421, 240] width 229 height 21
select select "1"
click at [307, 230] on select "MyStylus MyStylus - Revshare Кампус AI Studybay Автор24 Studybay Brazil Study A…" at bounding box center [421, 240] width 229 height 21
select select "1"
click at [526, 279] on span "Ссылки" at bounding box center [542, 277] width 47 height 21
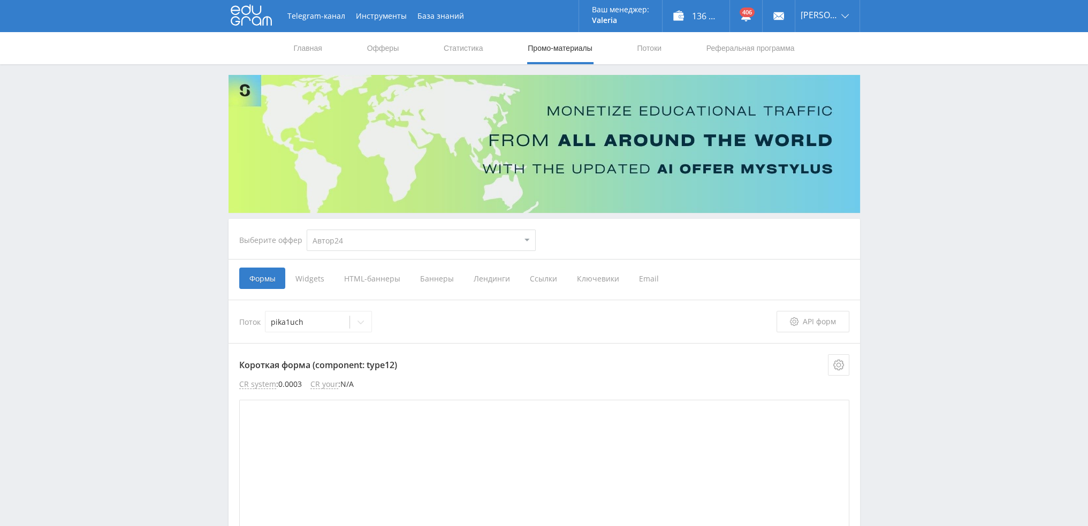
click at [0, 0] on input "Ссылки" at bounding box center [0, 0] width 0 height 0
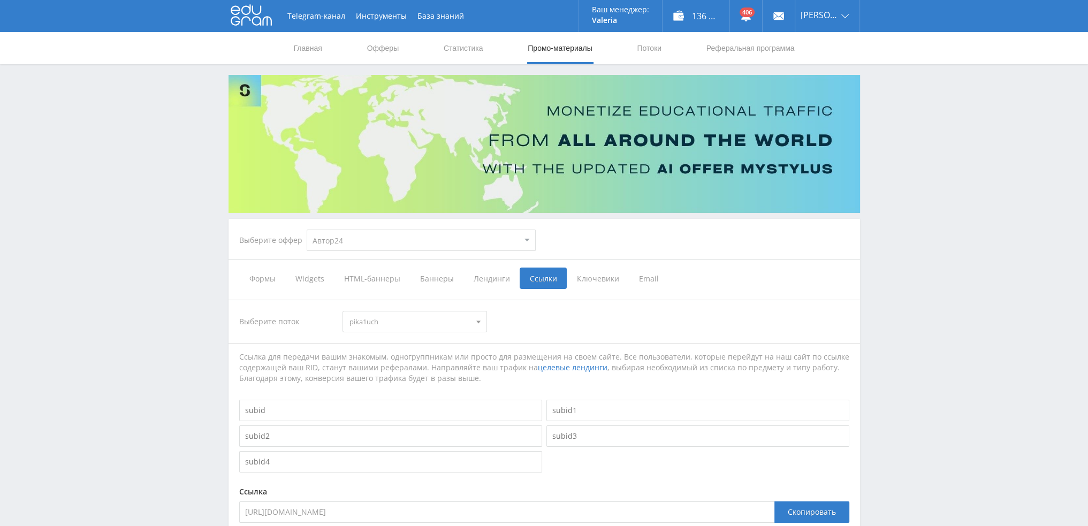
click at [424, 325] on span "pika1uch" at bounding box center [409, 321] width 121 height 20
click at [623, 379] on div "Ссылка для передачи вашим знакомым, одногруппникам или просто для размещения на…" at bounding box center [544, 367] width 610 height 32
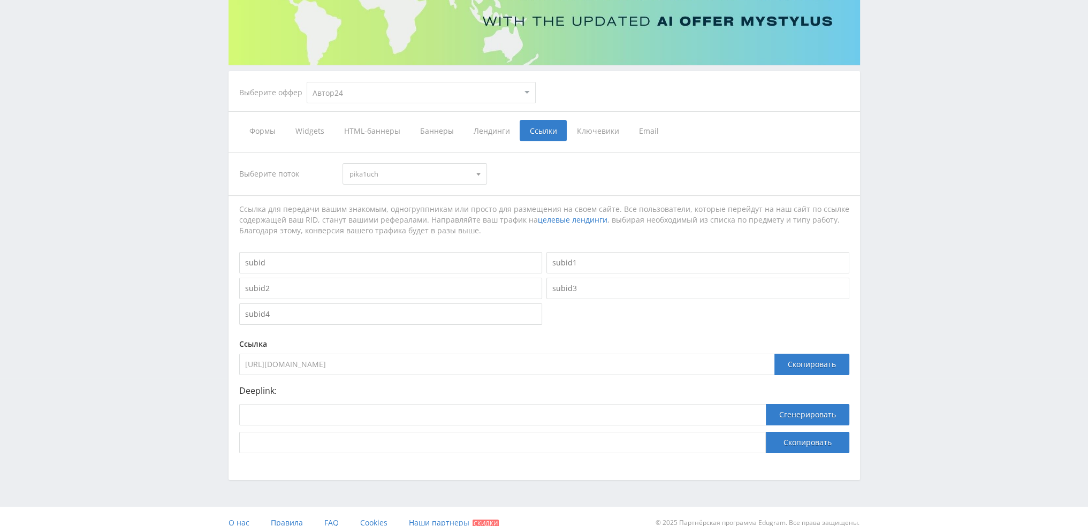
scroll to position [160, 0]
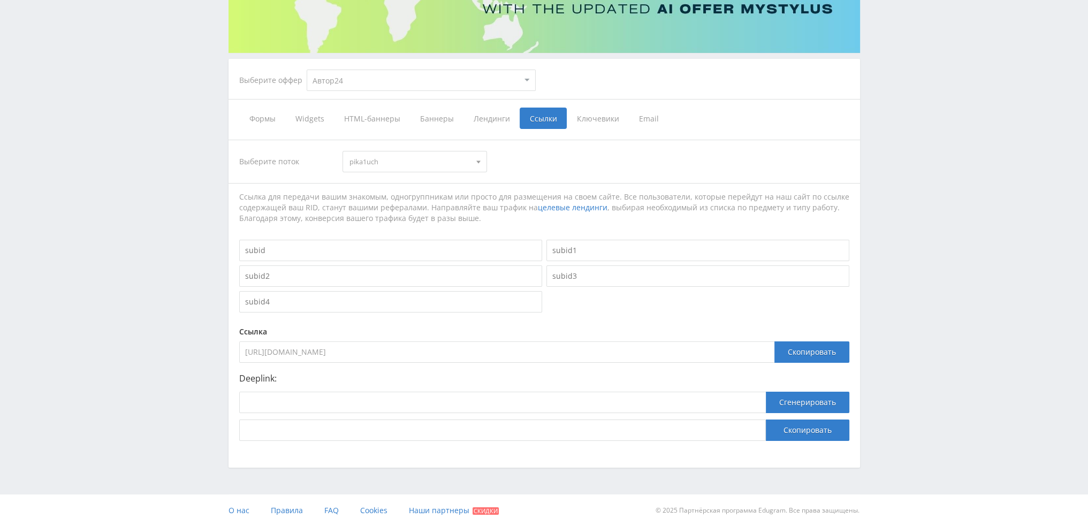
drag, startPoint x: 513, startPoint y: 350, endPoint x: 135, endPoint y: 355, distance: 377.7
click at [136, 355] on div "Telegram-канал Инструменты База знаний Ваш менеджер: Valeria Valeria Online @va…" at bounding box center [544, 183] width 1088 height 686
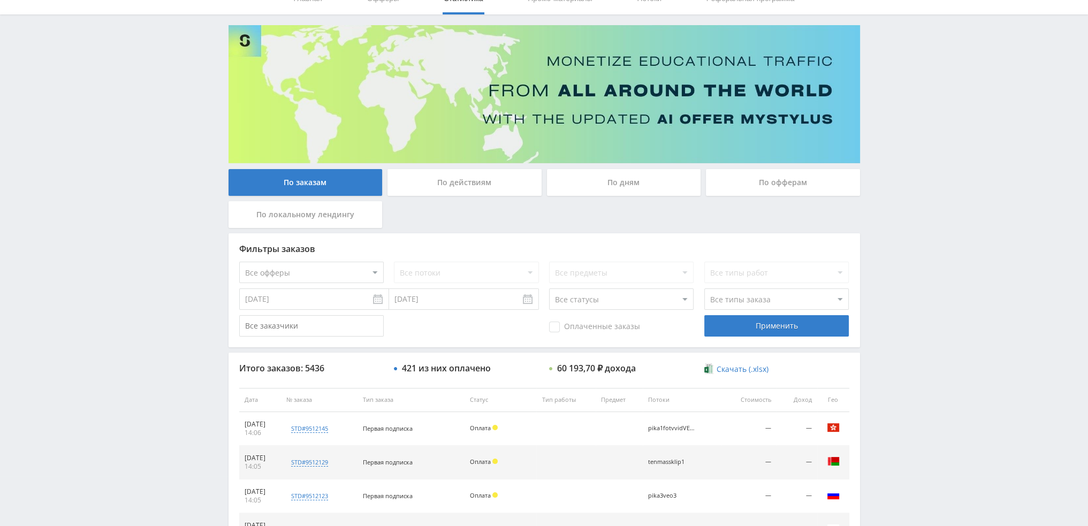
scroll to position [49, 0]
click at [639, 179] on div "По дням" at bounding box center [624, 183] width 154 height 27
click at [0, 0] on input "По дням" at bounding box center [0, 0] width 0 height 0
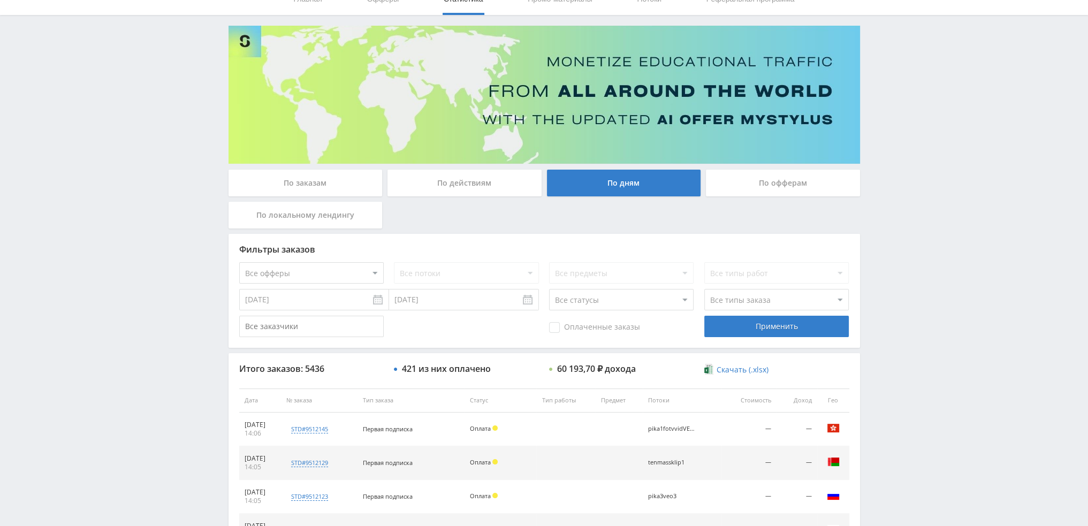
scroll to position [0, 0]
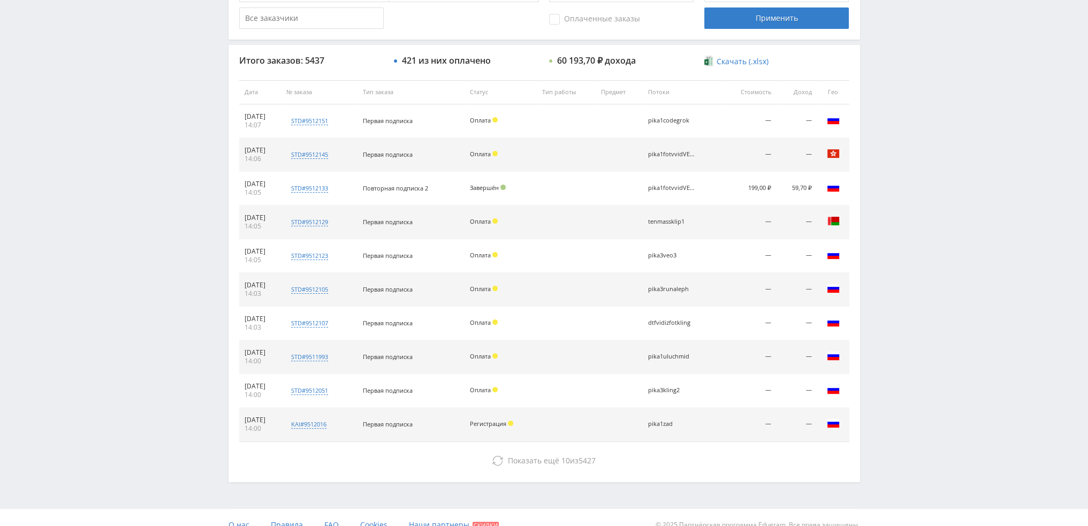
scroll to position [370, 0]
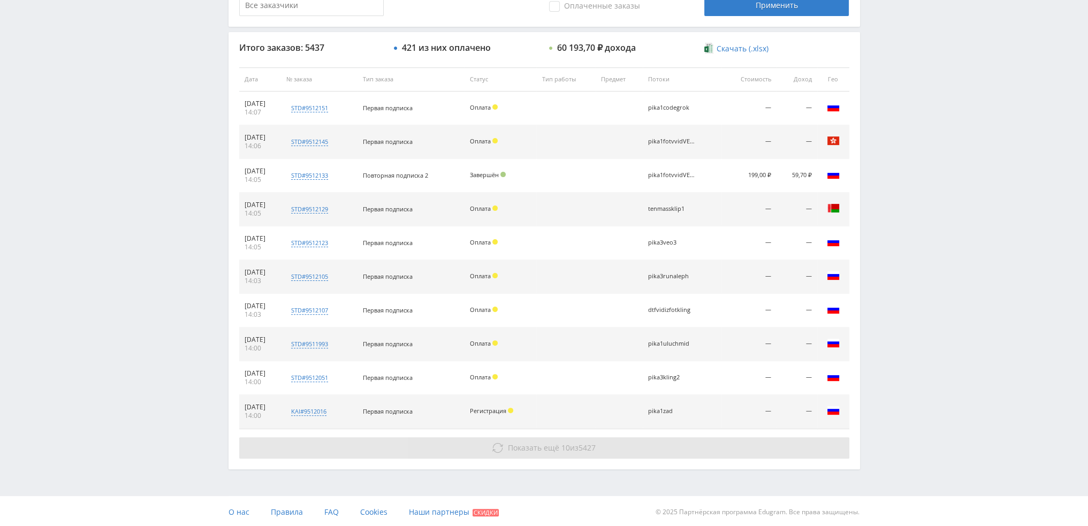
click at [670, 440] on button "Показать ещё 10 из 5427" at bounding box center [544, 447] width 610 height 21
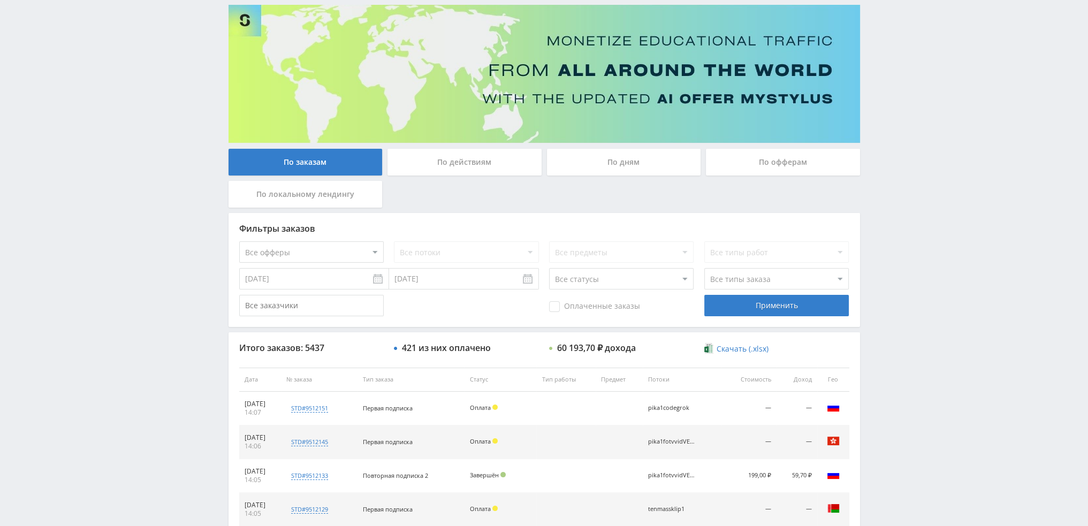
scroll to position [49, 0]
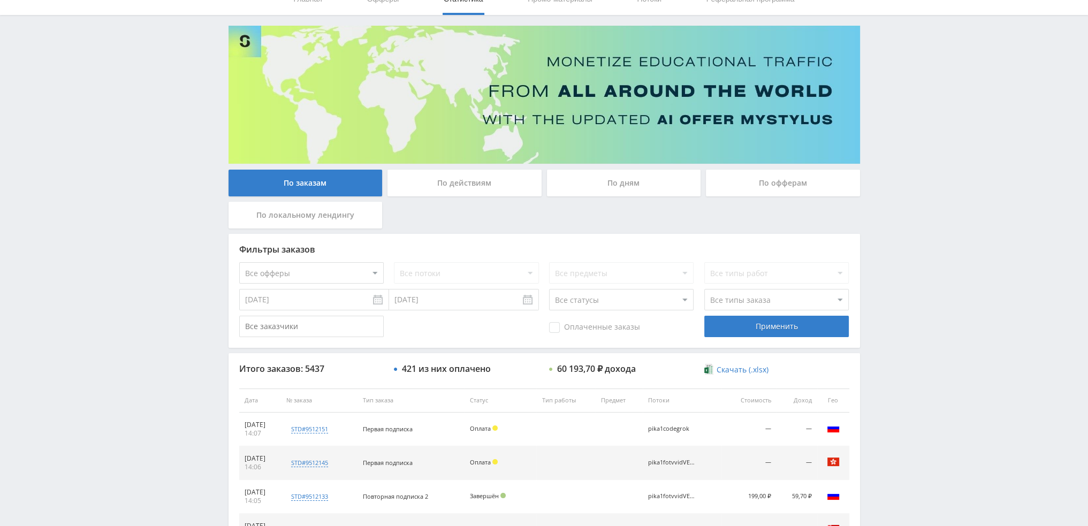
click at [623, 190] on div "По дням" at bounding box center [624, 183] width 154 height 27
click at [0, 0] on input "По дням" at bounding box center [0, 0] width 0 height 0
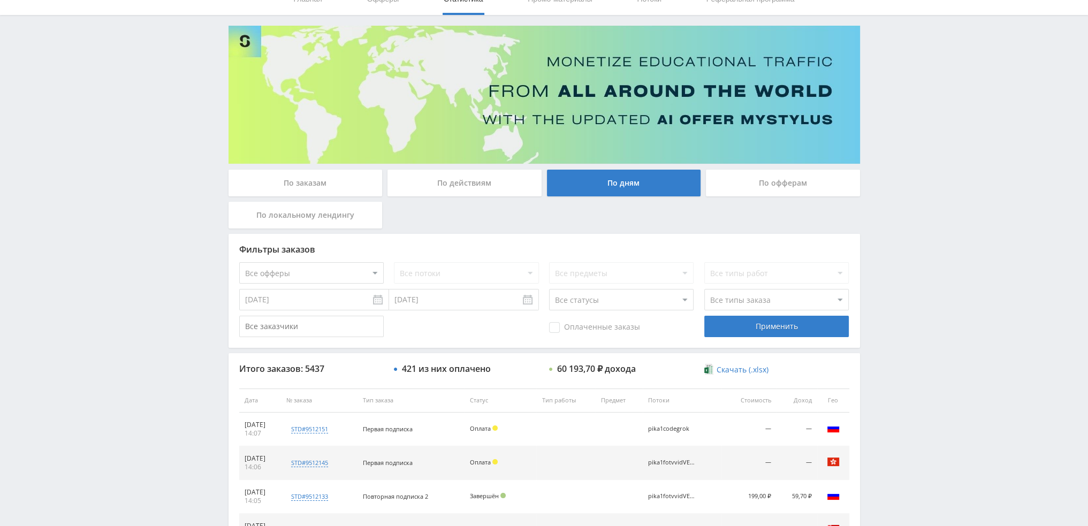
scroll to position [0, 0]
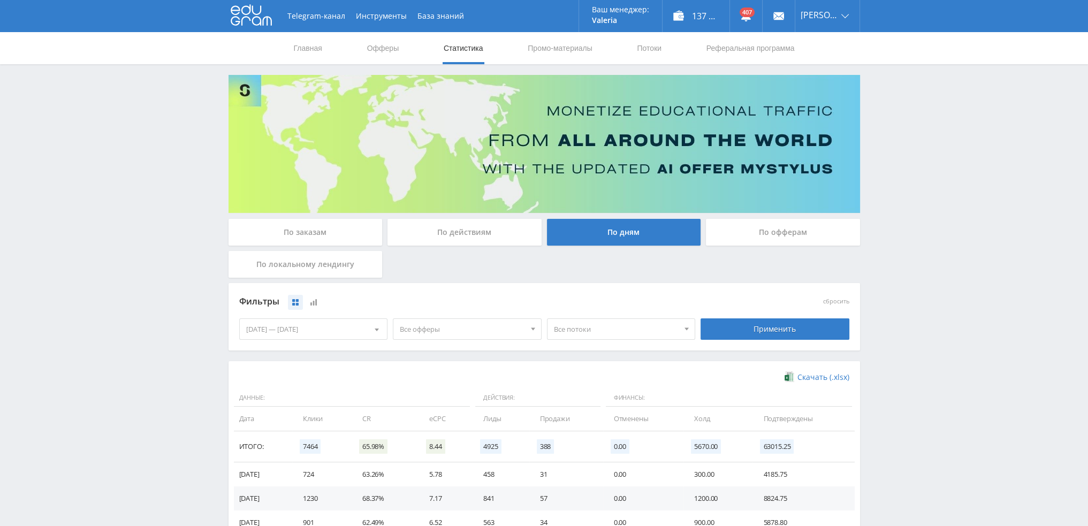
click at [467, 330] on span "Все офферы" at bounding box center [462, 329] width 125 height 20
click at [422, 395] on button "Кампус AI" at bounding box center [467, 393] width 148 height 15
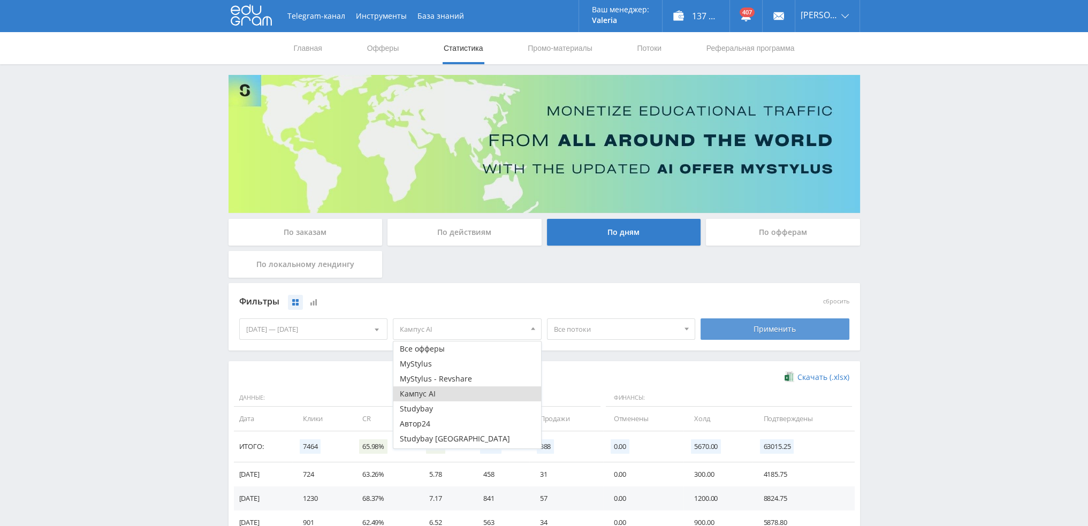
click at [758, 333] on div "Применить" at bounding box center [774, 328] width 149 height 21
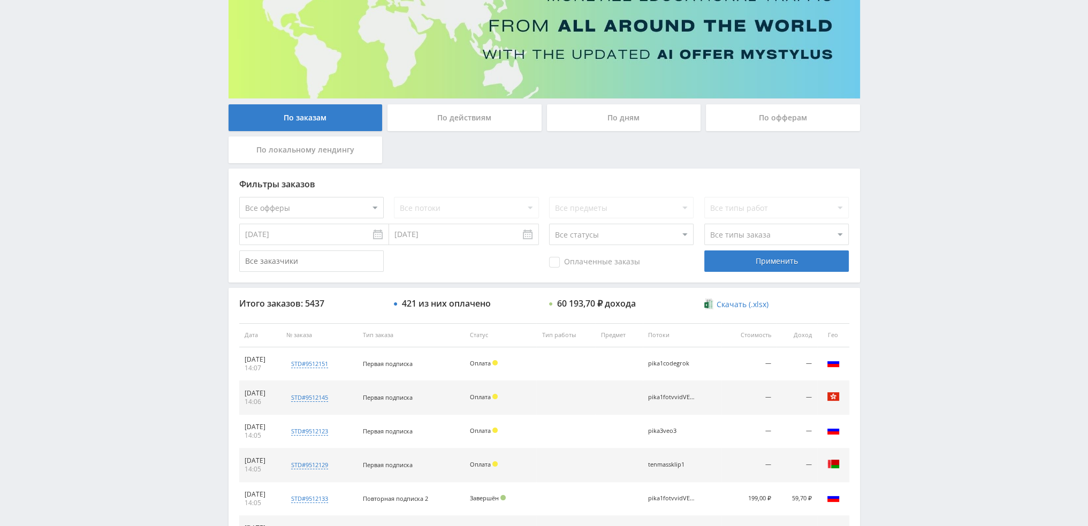
scroll to position [107, 0]
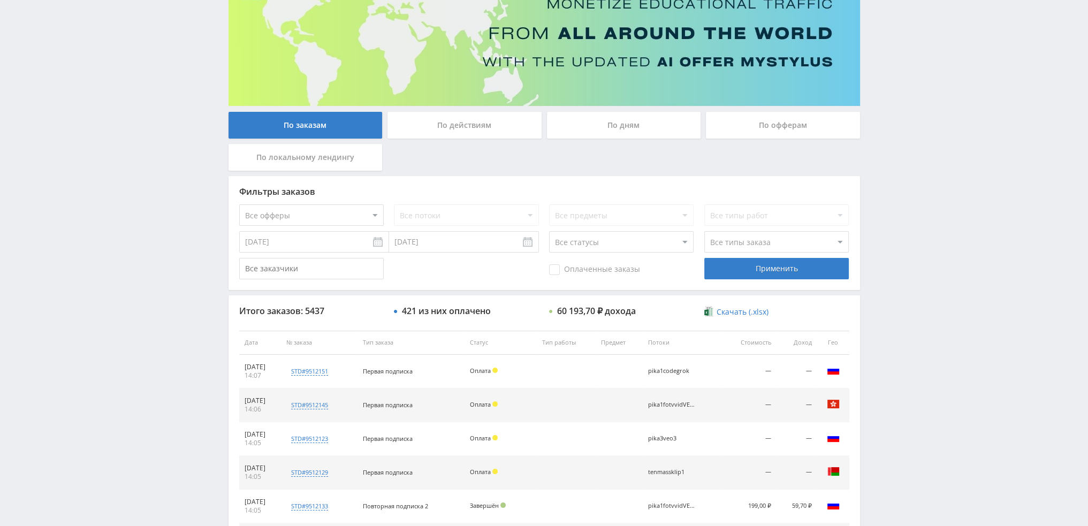
click at [623, 129] on div "По дням" at bounding box center [624, 125] width 154 height 27
click at [0, 0] on input "По дням" at bounding box center [0, 0] width 0 height 0
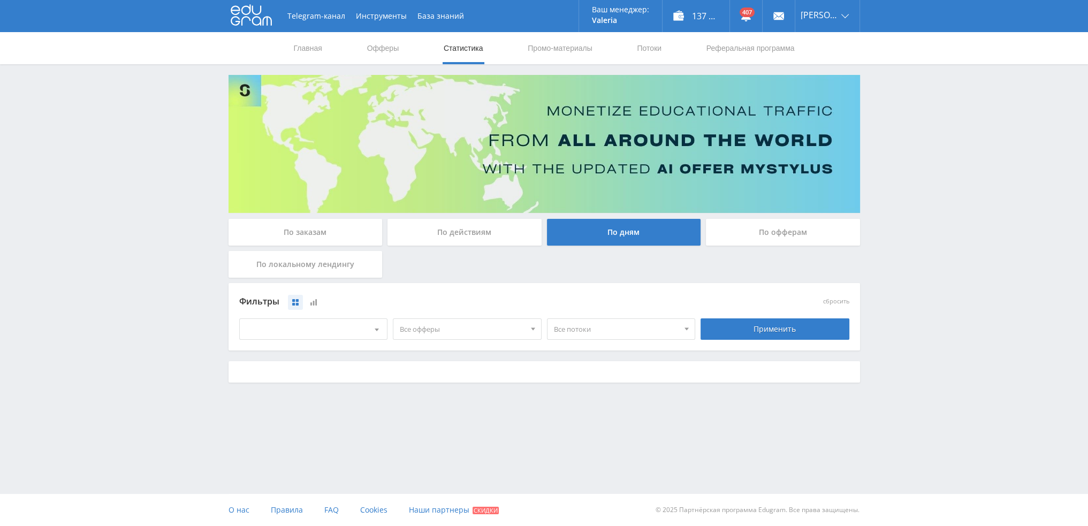
scroll to position [0, 0]
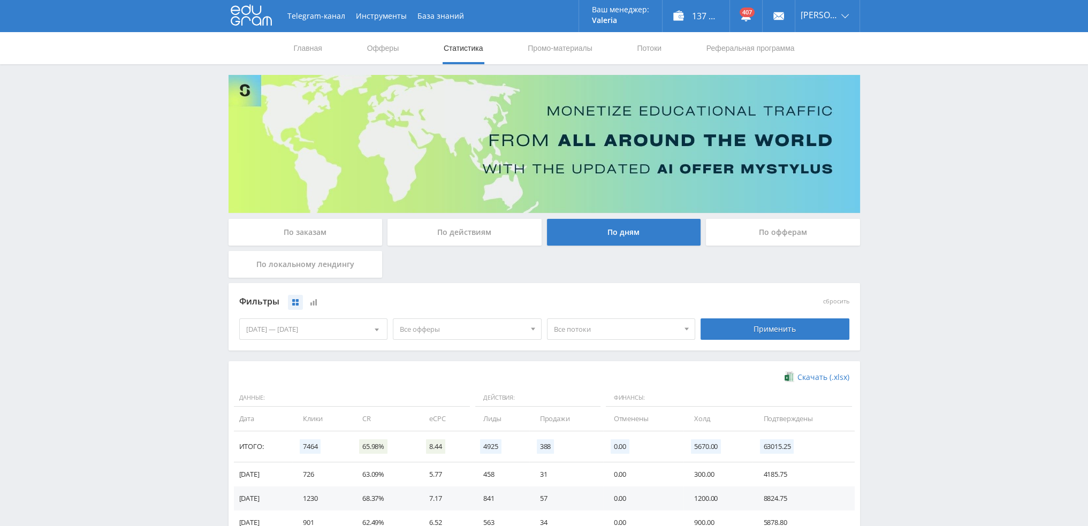
click at [440, 331] on span "Все офферы" at bounding box center [462, 329] width 125 height 20
click at [430, 437] on button "Study AI (RevShare)" at bounding box center [467, 440] width 148 height 15
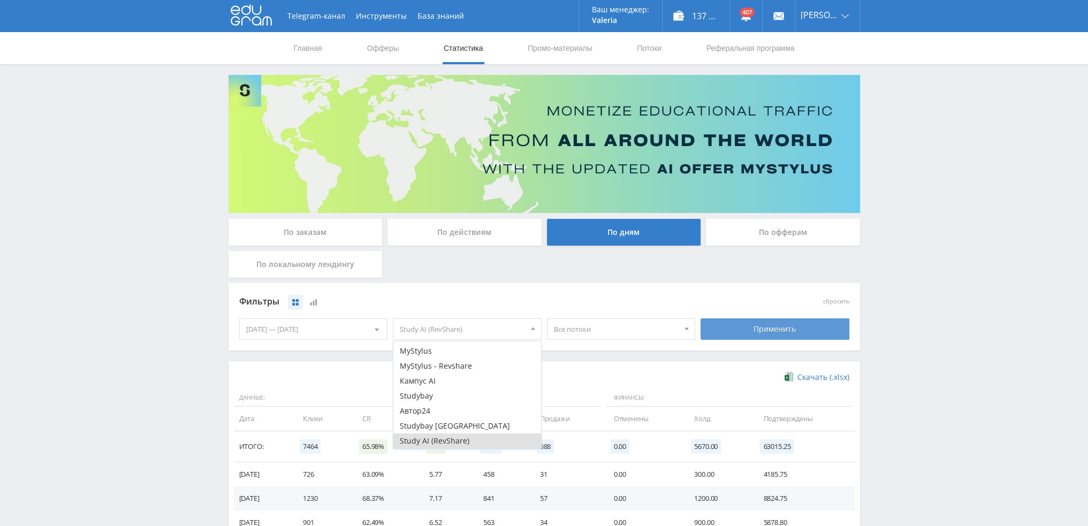
click at [717, 329] on div "Применить" at bounding box center [774, 328] width 149 height 21
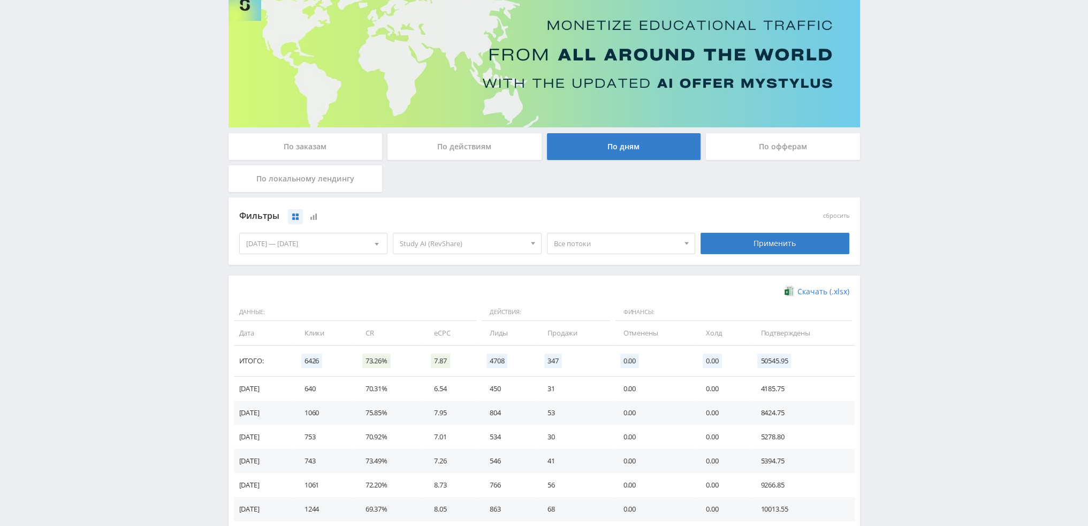
scroll to position [107, 0]
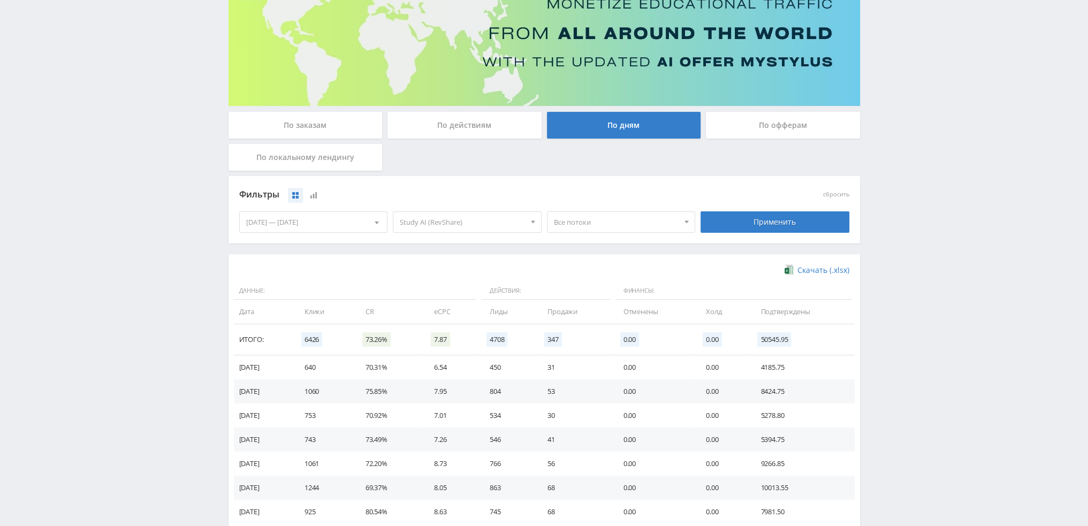
click at [604, 223] on span "Все потоки" at bounding box center [616, 222] width 125 height 20
click at [605, 267] on button "pika1prez" at bounding box center [621, 268] width 148 height 15
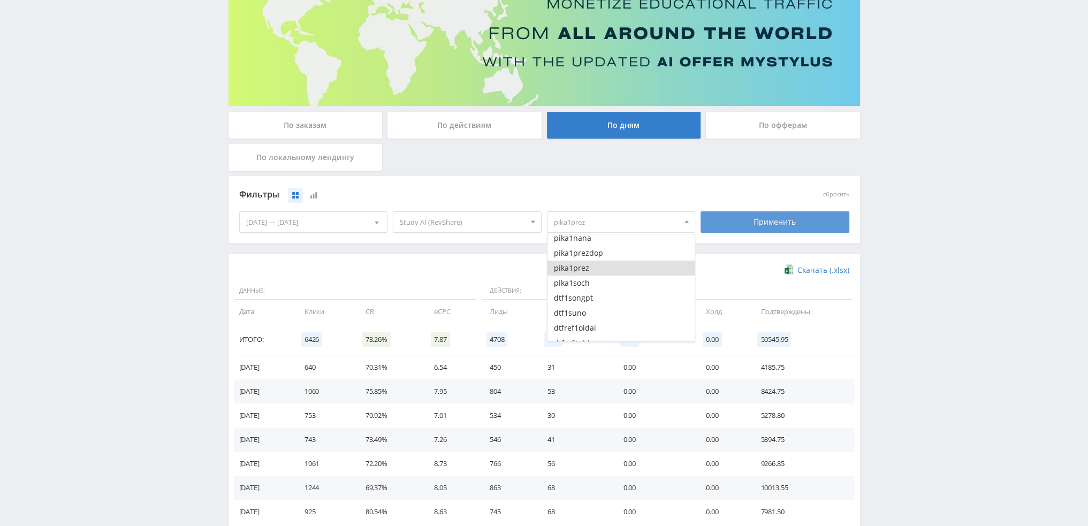
click at [767, 224] on div "Применить" at bounding box center [774, 221] width 149 height 21
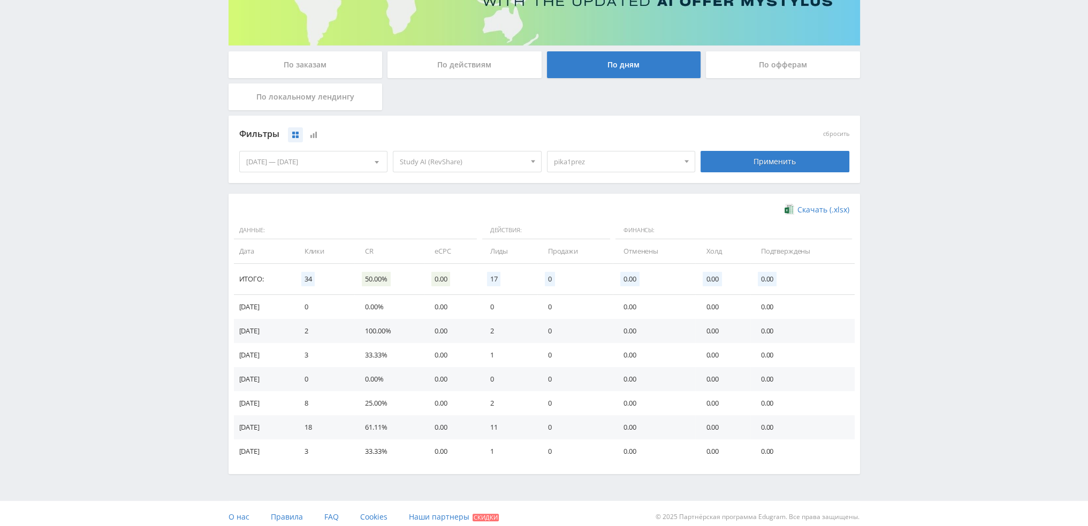
scroll to position [173, 0]
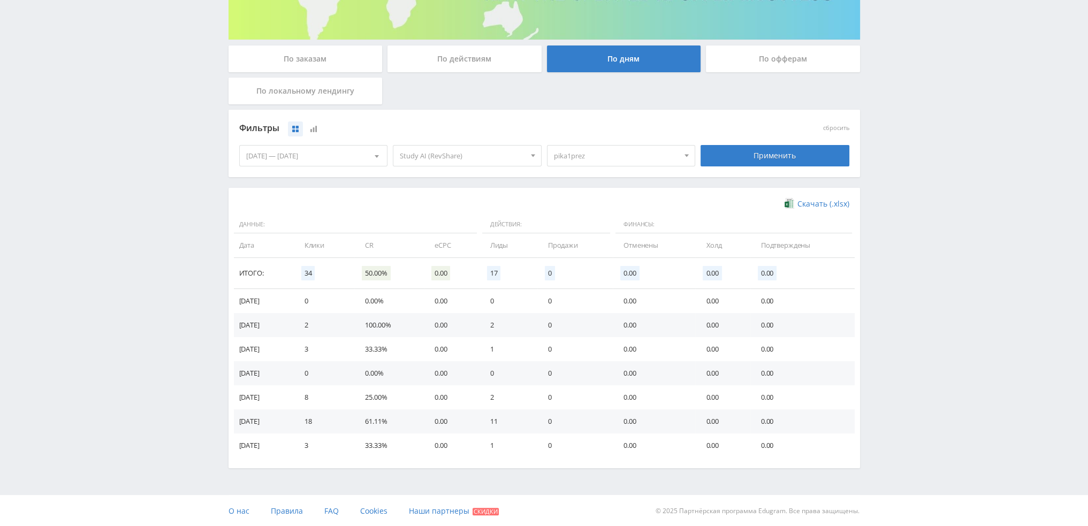
click at [615, 163] on span "pika1prez" at bounding box center [616, 156] width 125 height 20
click at [586, 203] on button "pika1prez" at bounding box center [621, 201] width 148 height 15
click at [586, 217] on button "pika1soch" at bounding box center [621, 216] width 148 height 15
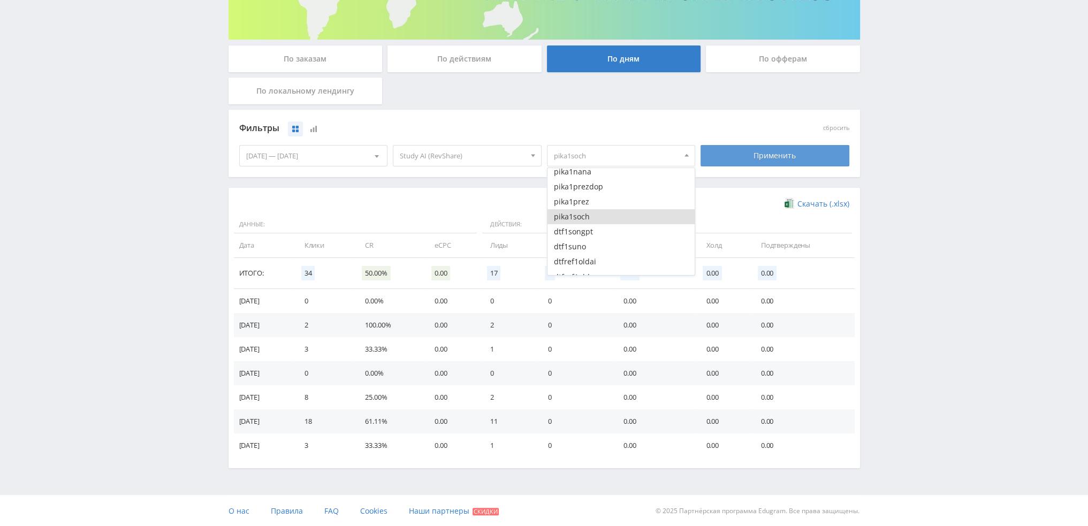
click at [747, 160] on div "Применить" at bounding box center [774, 155] width 149 height 21
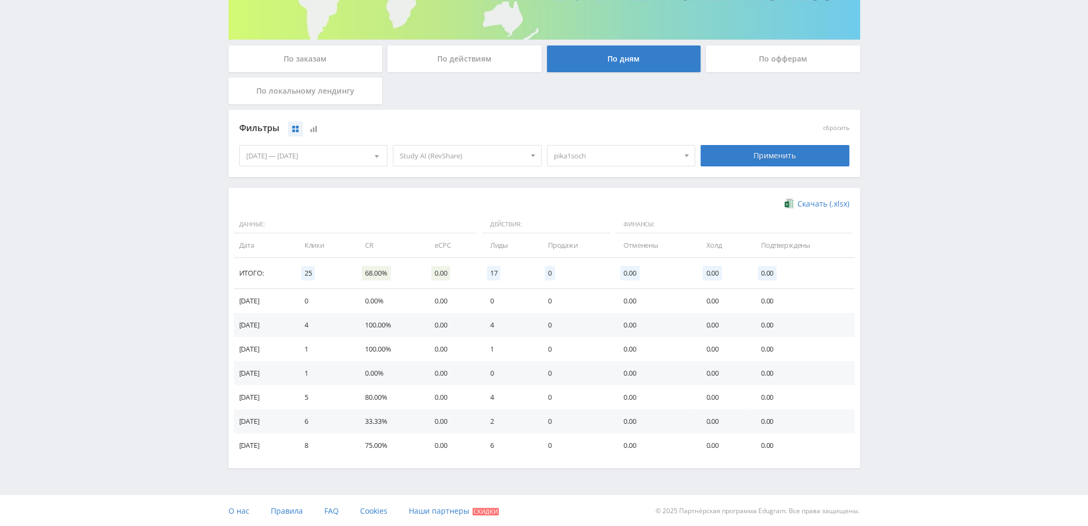
click at [603, 157] on span "pika1soch" at bounding box center [616, 156] width 125 height 20
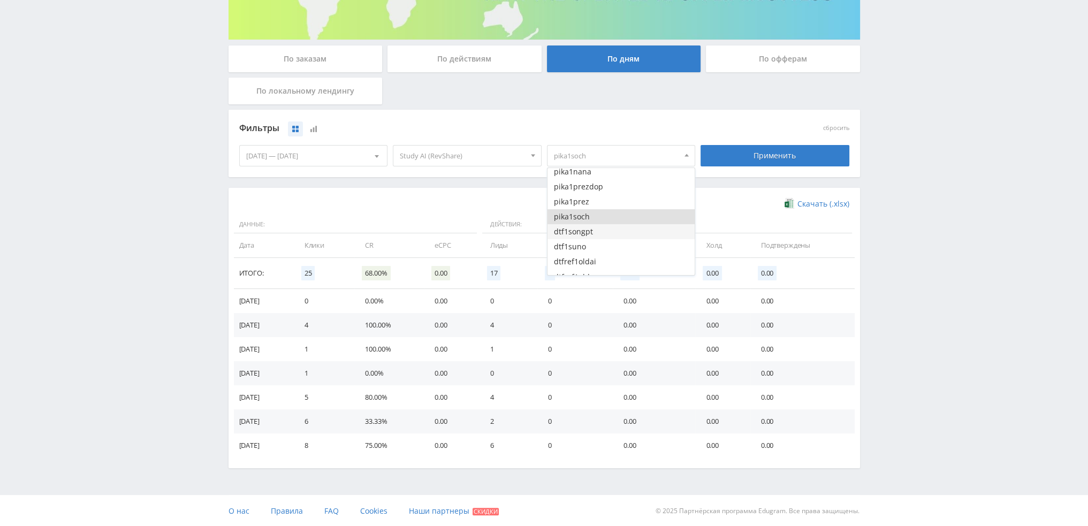
drag, startPoint x: 585, startPoint y: 213, endPoint x: 587, endPoint y: 224, distance: 10.3
click at [585, 214] on button "pika1soch" at bounding box center [621, 216] width 148 height 15
click at [595, 245] on button "dtf1suno" at bounding box center [621, 246] width 148 height 15
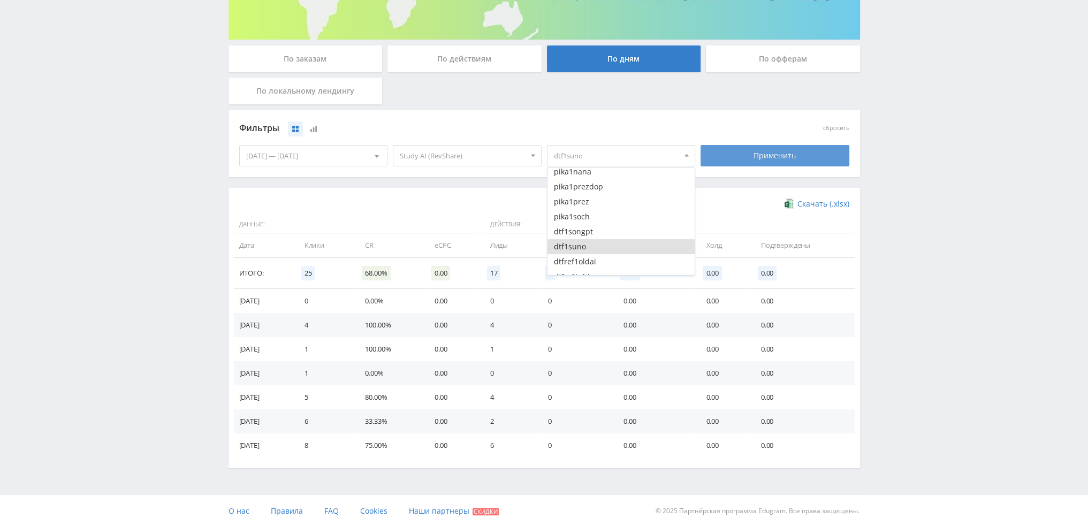
click at [736, 157] on div "Применить" at bounding box center [774, 155] width 149 height 21
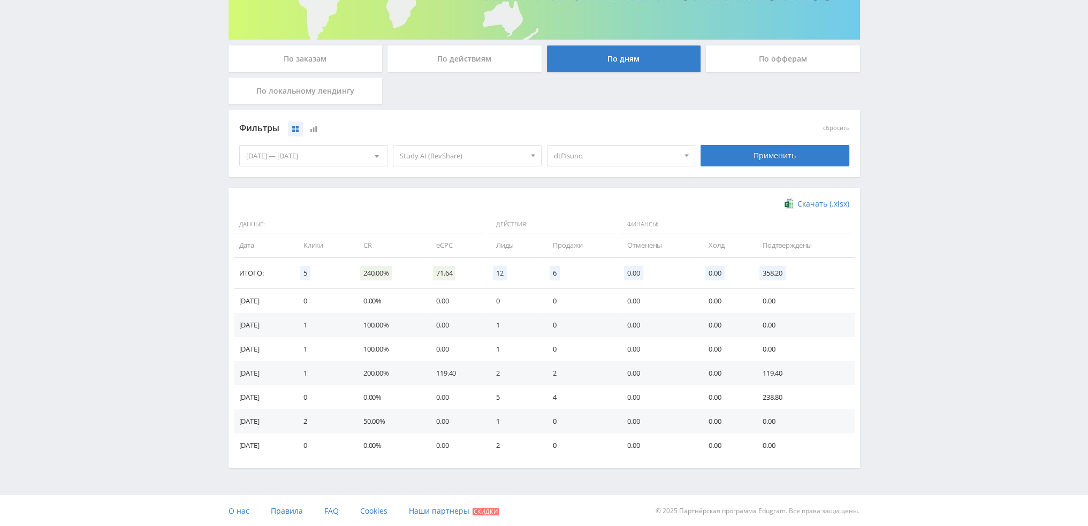
click at [610, 150] on span "dtf1suno" at bounding box center [616, 156] width 125 height 20
click at [586, 243] on button "dtf1suno" at bounding box center [621, 246] width 148 height 15
click at [605, 205] on button "pika1eng" at bounding box center [621, 200] width 148 height 15
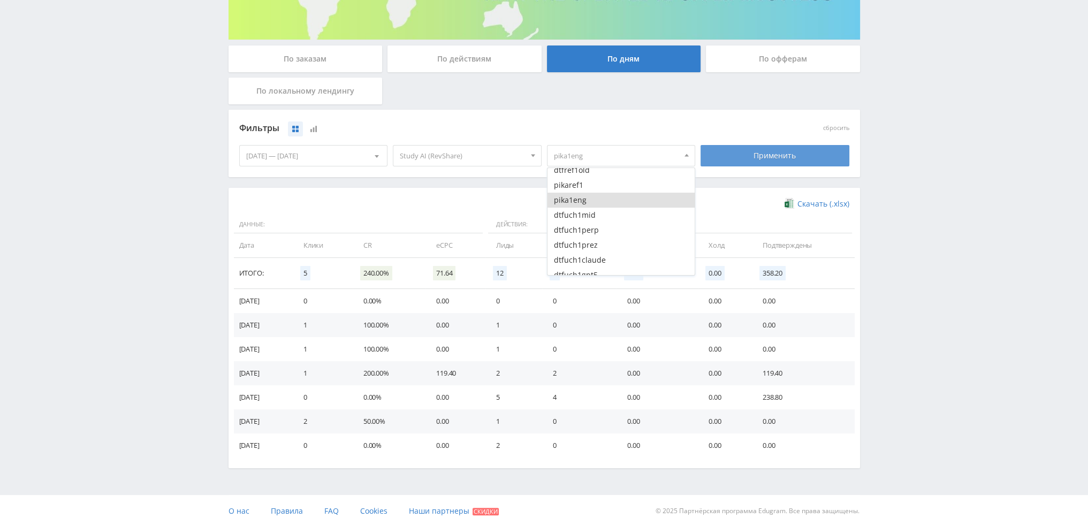
click at [788, 145] on div "Применить" at bounding box center [774, 155] width 149 height 21
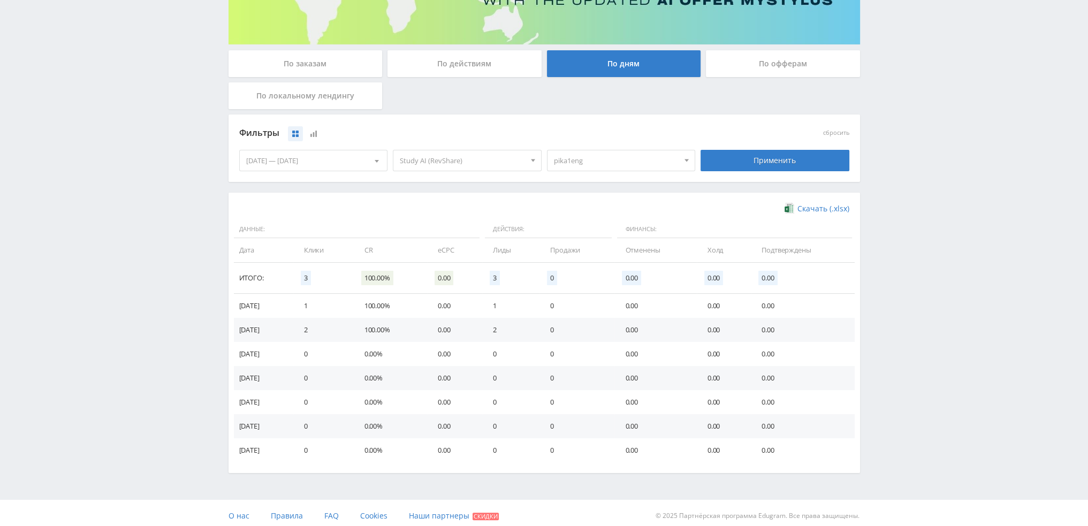
scroll to position [173, 0]
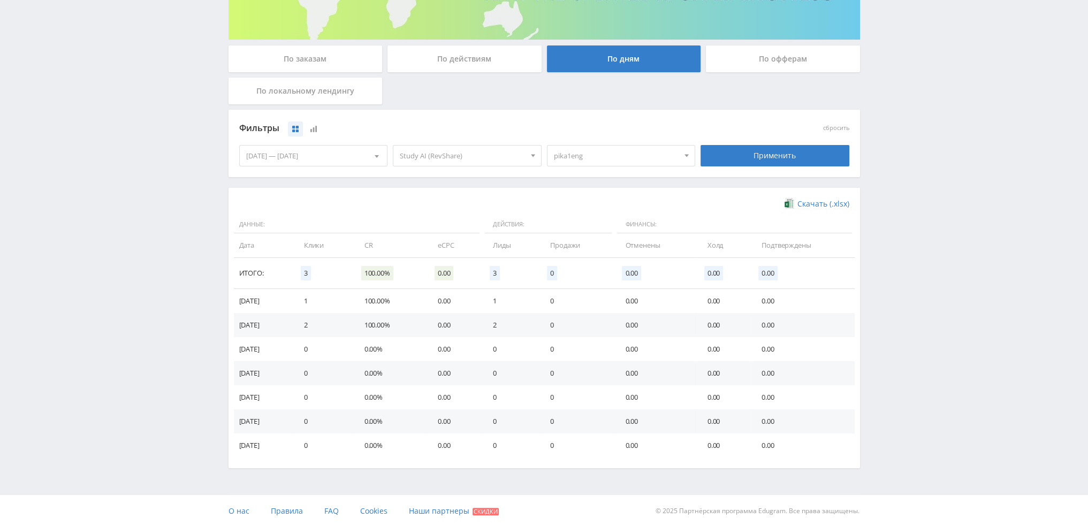
click at [642, 162] on span "pika1eng" at bounding box center [616, 156] width 125 height 20
click at [603, 200] on button "pika1eng" at bounding box center [621, 200] width 148 height 15
click at [605, 187] on button "pika3veo3" at bounding box center [621, 188] width 148 height 15
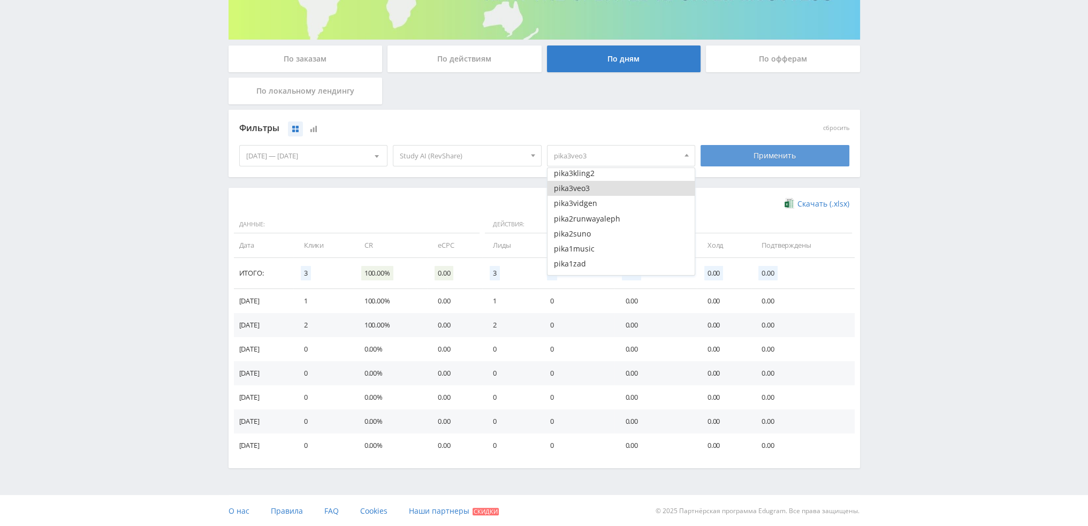
click at [787, 155] on div "Применить" at bounding box center [774, 155] width 149 height 21
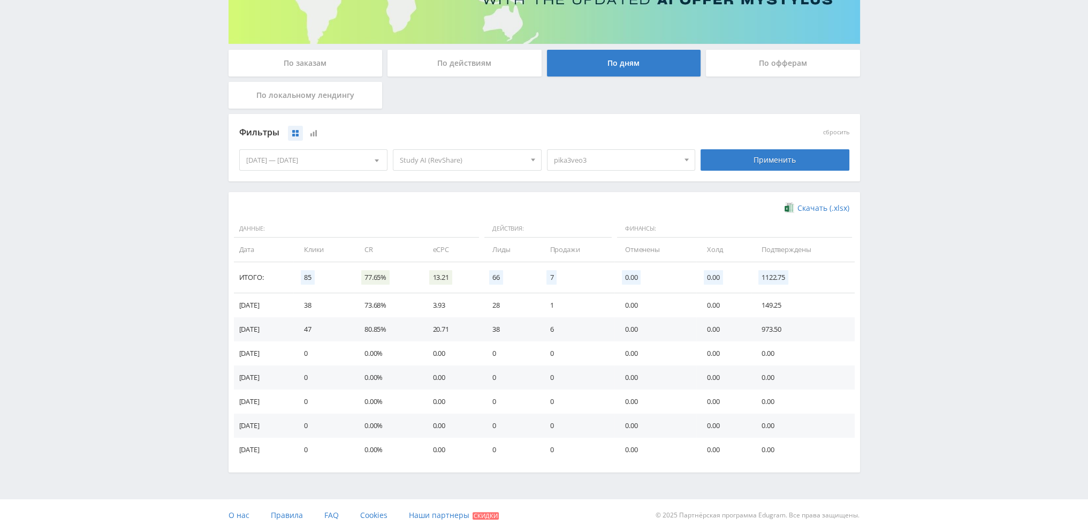
scroll to position [173, 0]
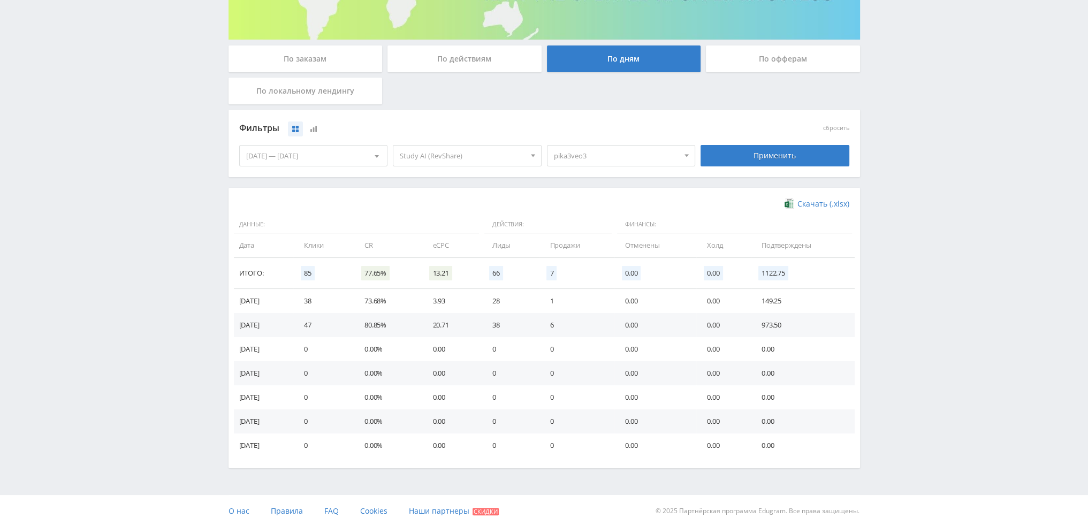
click at [644, 158] on span "pika3veo3" at bounding box center [616, 156] width 125 height 20
click at [599, 193] on button "pika3veo3" at bounding box center [621, 188] width 148 height 15
click at [616, 209] on button "pika1codegrok" at bounding box center [621, 205] width 148 height 15
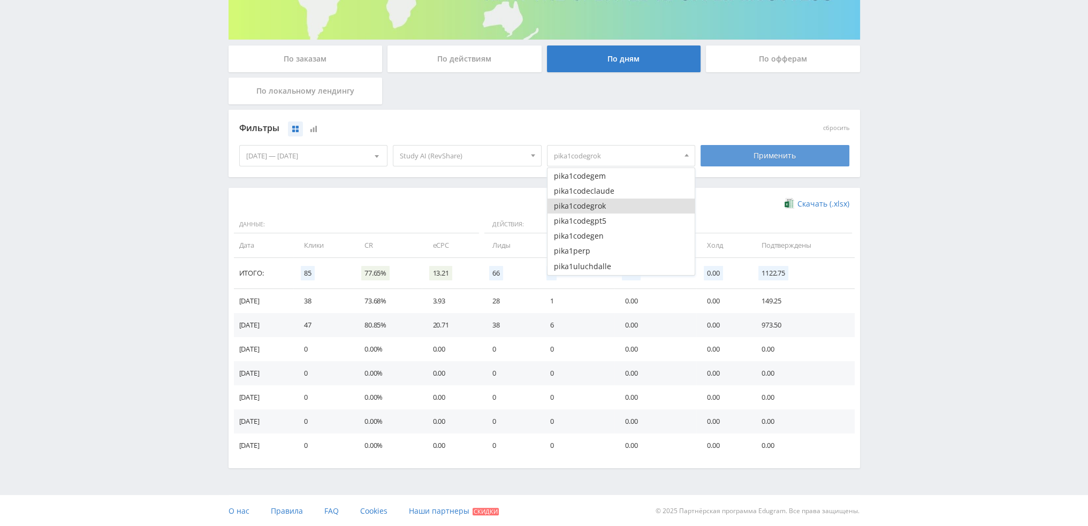
click at [771, 156] on div "Применить" at bounding box center [774, 155] width 149 height 21
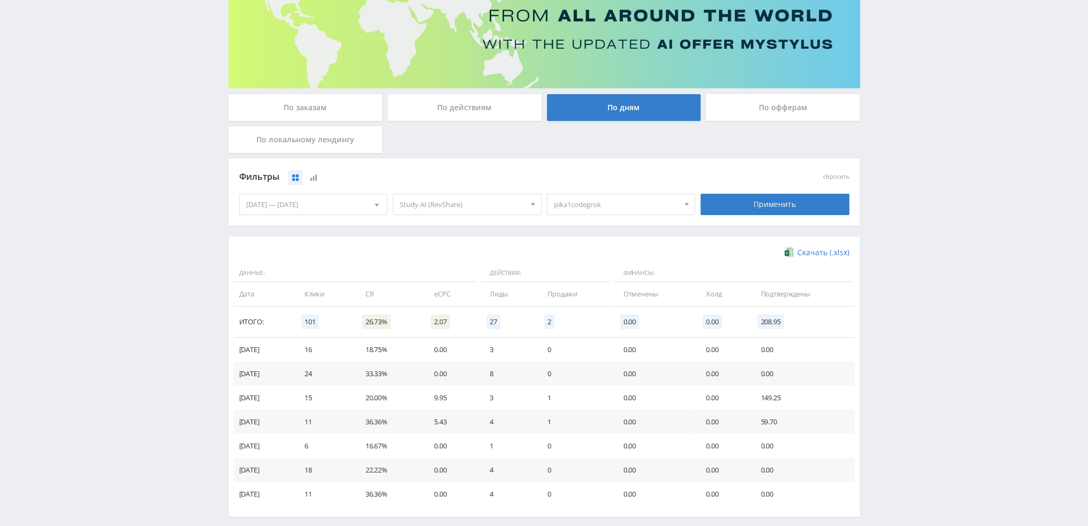
scroll to position [173, 0]
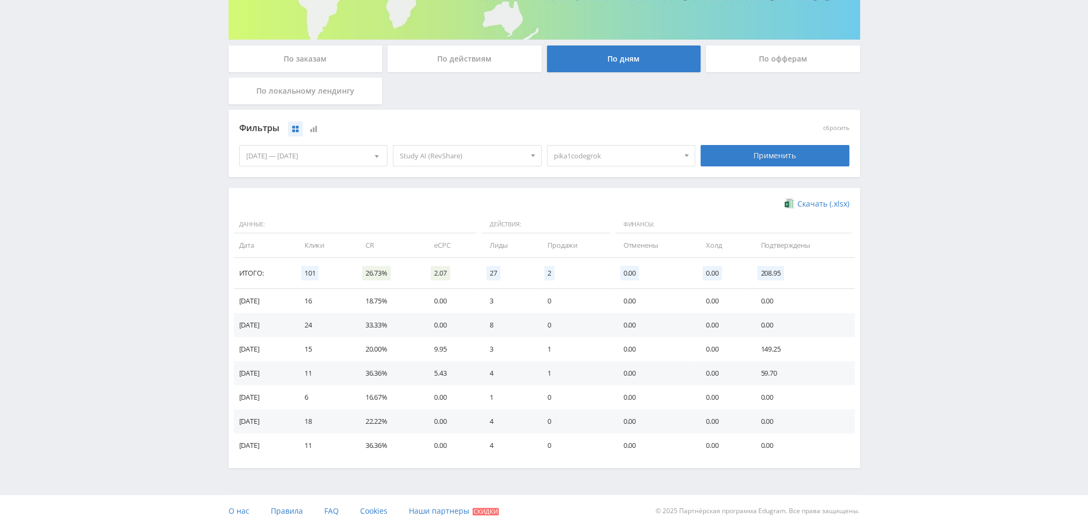
click at [610, 157] on span "pika1codegrok" at bounding box center [616, 156] width 125 height 20
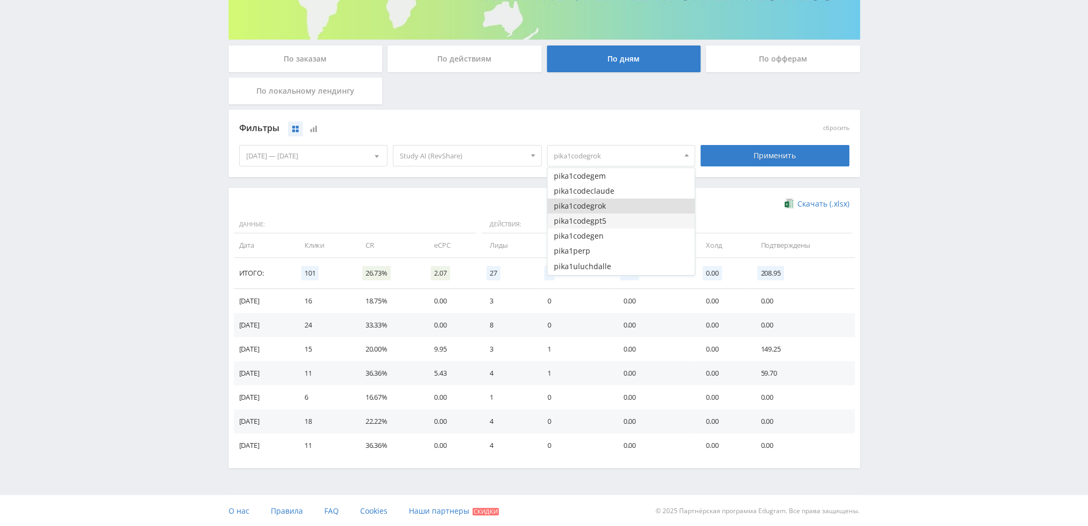
click at [603, 218] on button "pika1codegpt5" at bounding box center [621, 220] width 148 height 15
click at [609, 189] on button "pika1codeclaude" at bounding box center [621, 191] width 148 height 15
click at [607, 179] on button "pika1codegem" at bounding box center [621, 176] width 148 height 15
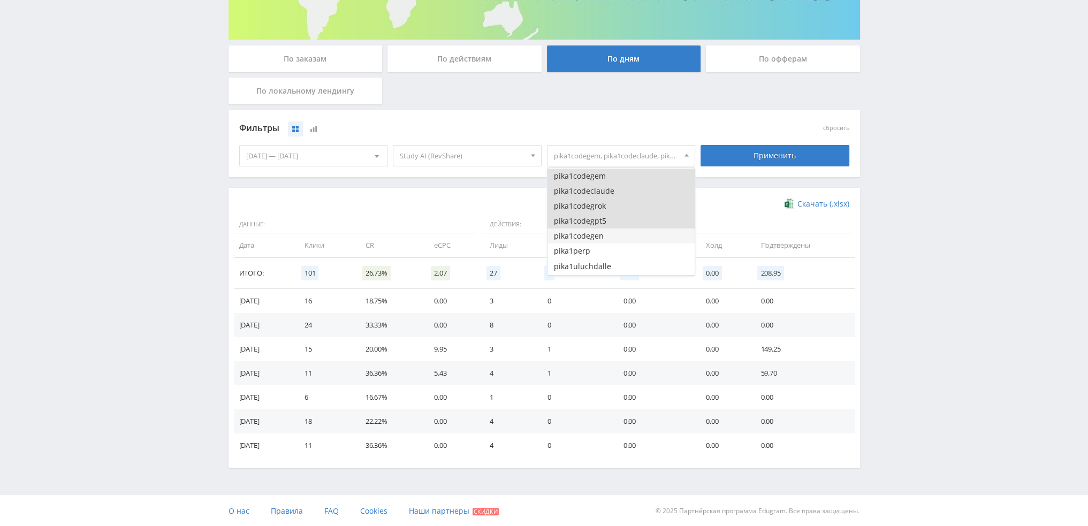
click at [609, 235] on button "pika1codegen" at bounding box center [621, 235] width 148 height 15
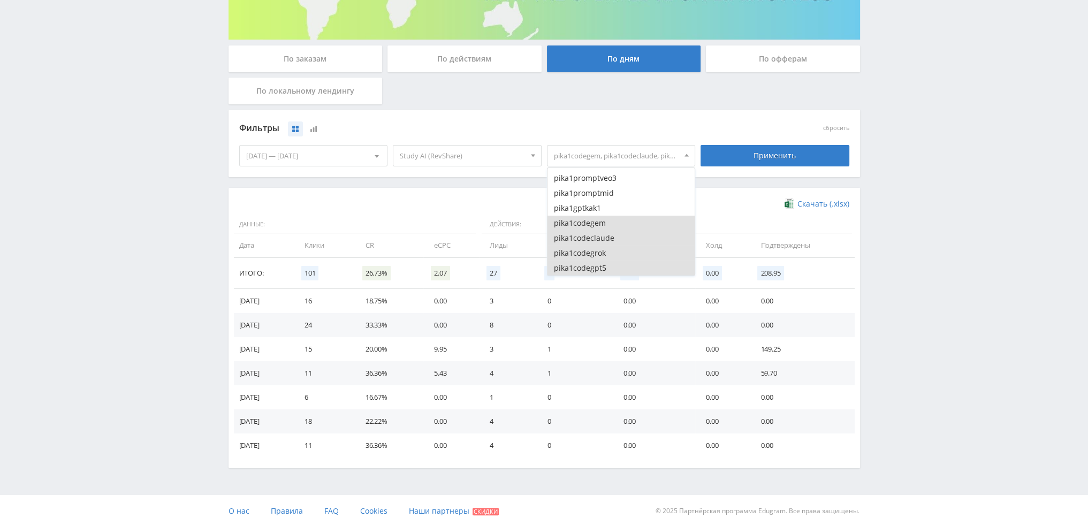
scroll to position [802, 0]
click at [771, 155] on div "Применить" at bounding box center [774, 155] width 149 height 21
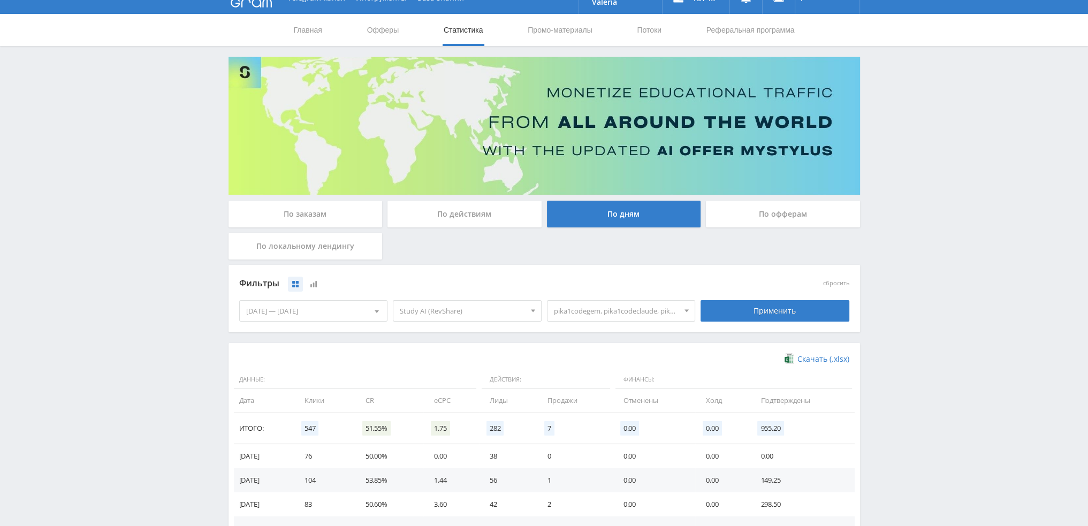
scroll to position [0, 0]
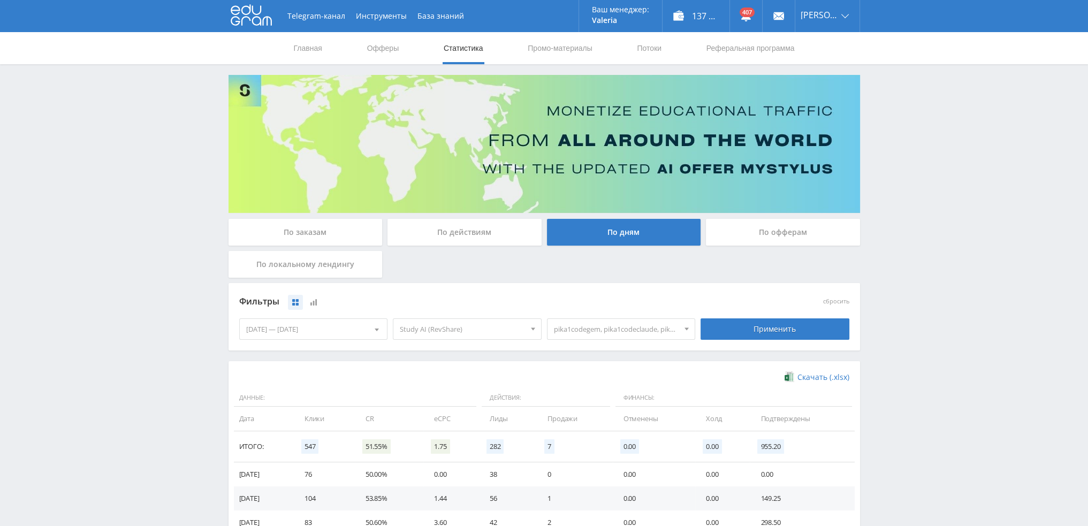
click at [788, 226] on div "По офферам" at bounding box center [783, 232] width 154 height 27
click at [0, 0] on input "По офферам" at bounding box center [0, 0] width 0 height 0
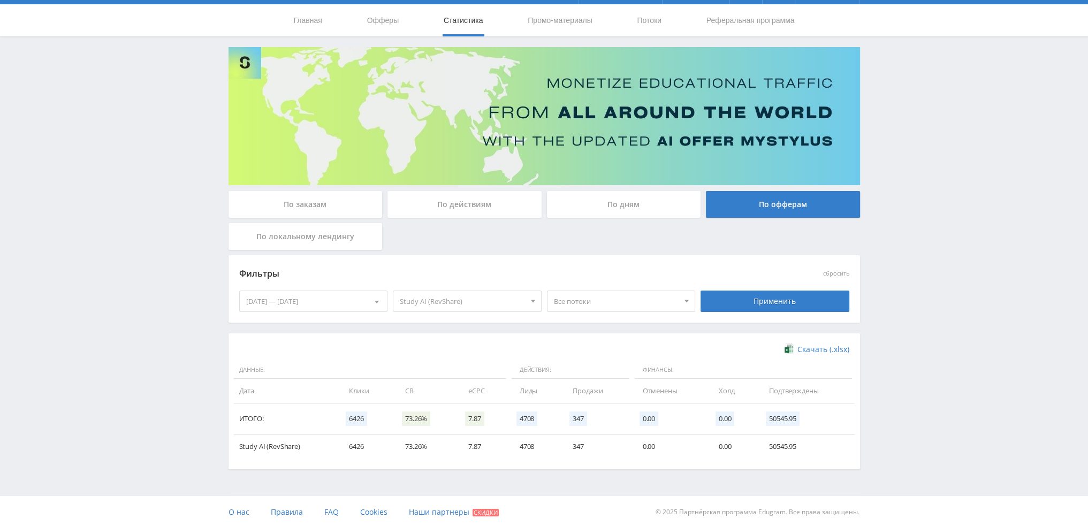
scroll to position [29, 0]
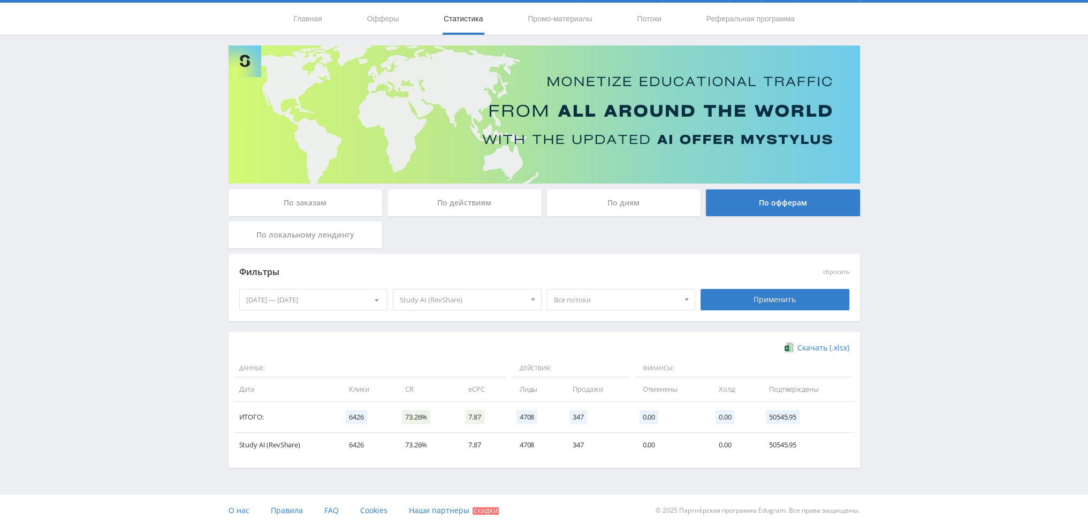
click at [472, 295] on span "Study AI (RevShare)" at bounding box center [462, 299] width 125 height 20
click at [437, 318] on button "Все офферы" at bounding box center [467, 319] width 148 height 15
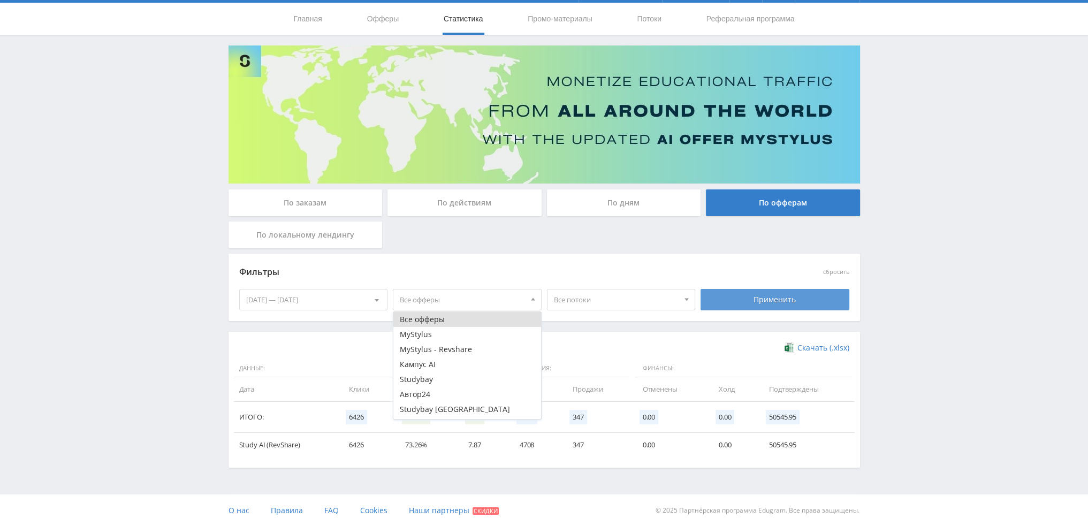
click at [761, 293] on div "Применить" at bounding box center [774, 299] width 149 height 21
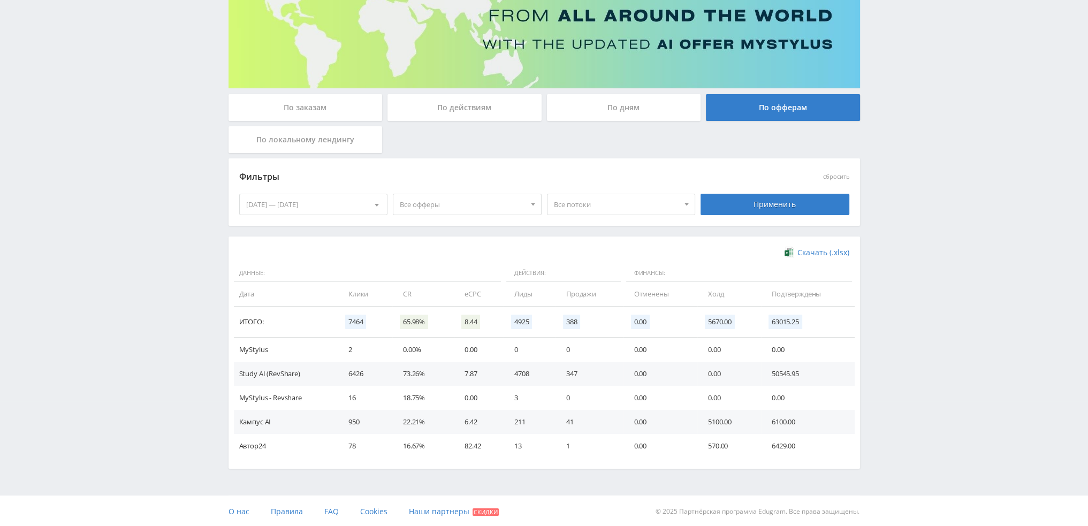
scroll to position [126, 0]
click at [374, 201] on div at bounding box center [376, 203] width 20 height 20
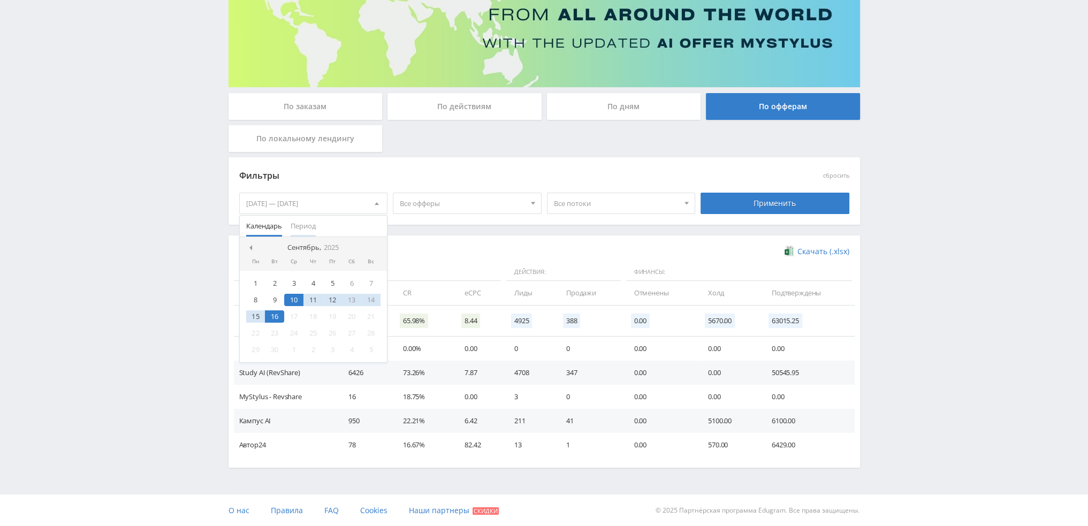
click at [298, 228] on span "Период" at bounding box center [303, 226] width 25 height 21
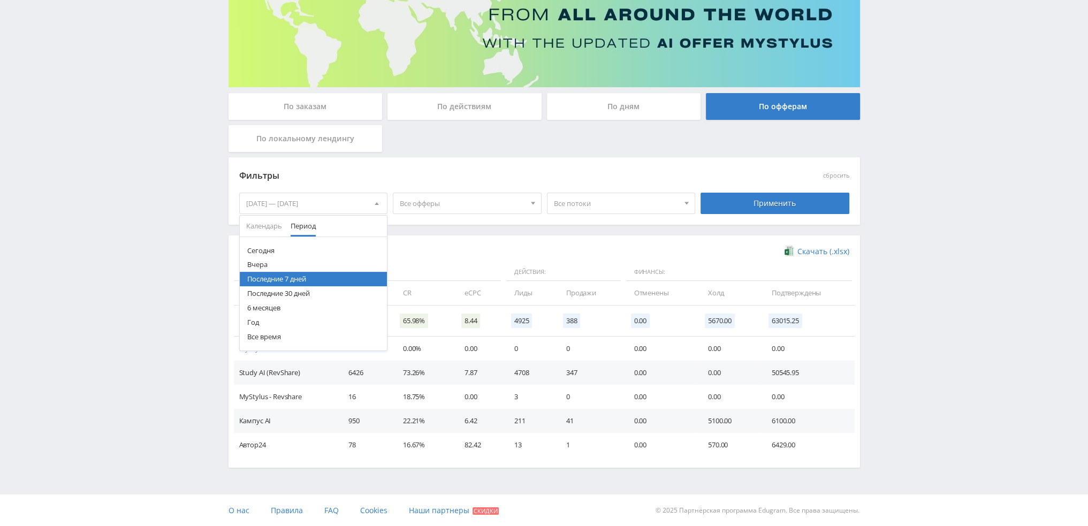
click at [289, 297] on button "Последние 30 дней" at bounding box center [314, 293] width 148 height 14
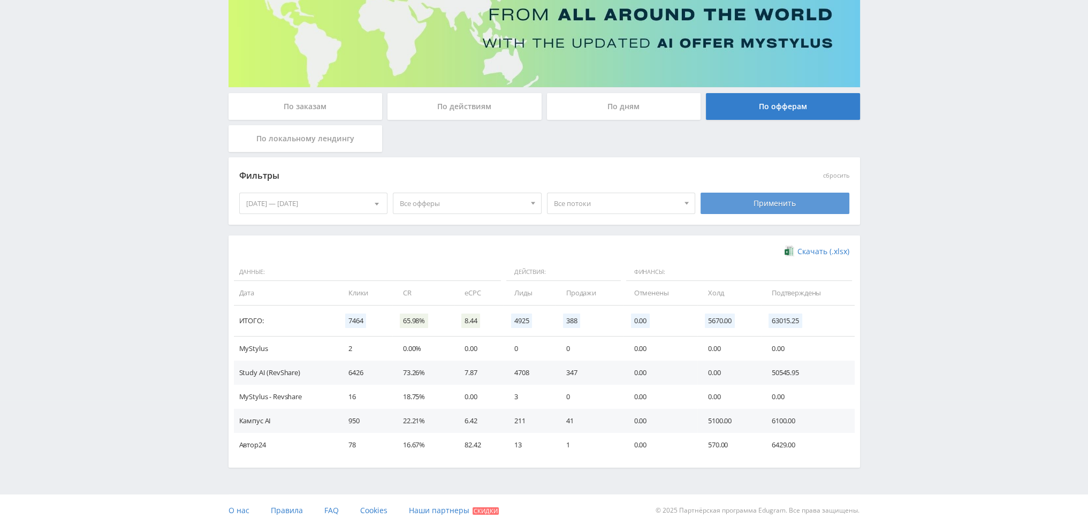
click at [767, 207] on div "Применить" at bounding box center [774, 203] width 149 height 21
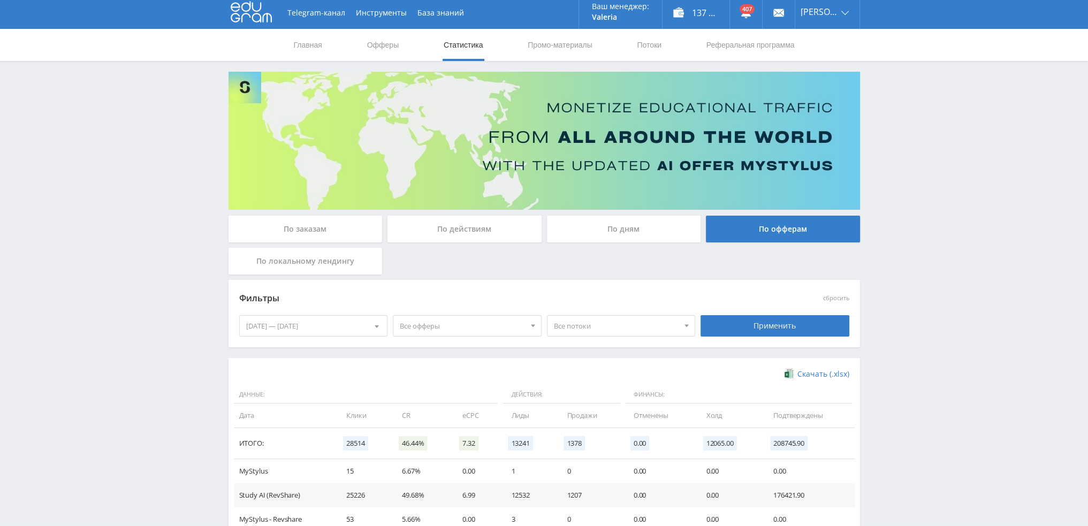
scroll to position [0, 0]
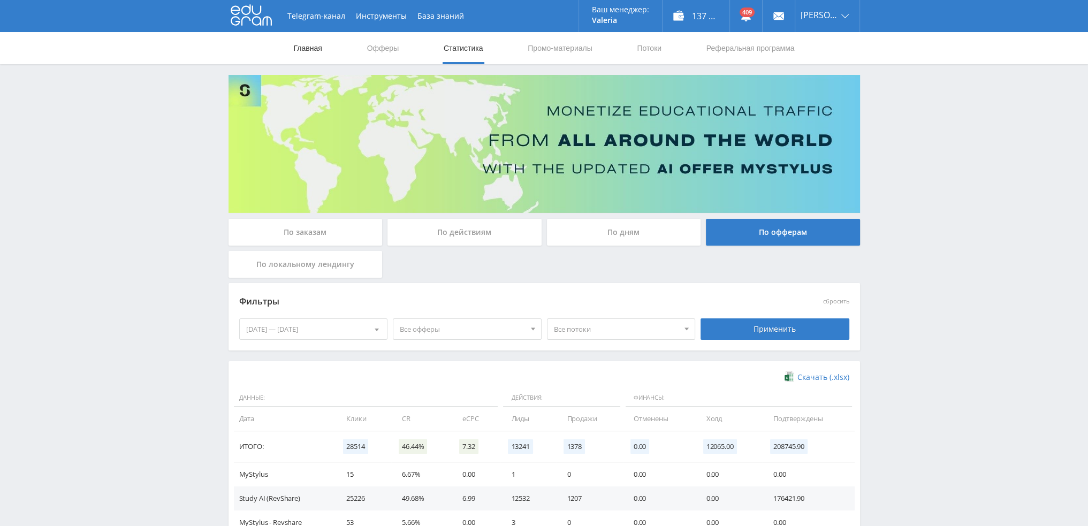
click at [303, 50] on link "Главная" at bounding box center [308, 48] width 30 height 32
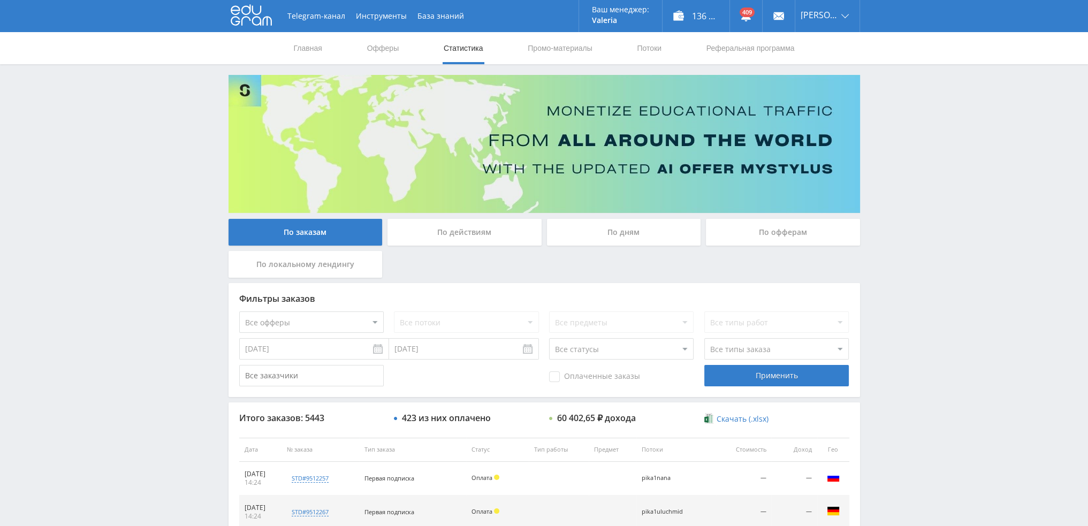
click at [613, 233] on div "По дням" at bounding box center [624, 232] width 154 height 27
click at [0, 0] on input "По дням" at bounding box center [0, 0] width 0 height 0
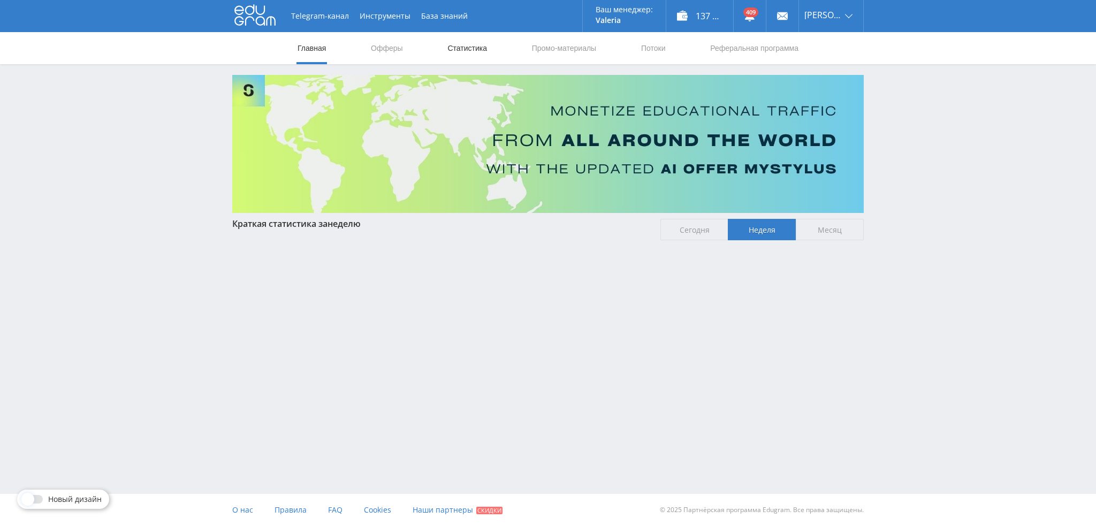
click at [469, 35] on link "Статистика" at bounding box center [467, 48] width 42 height 32
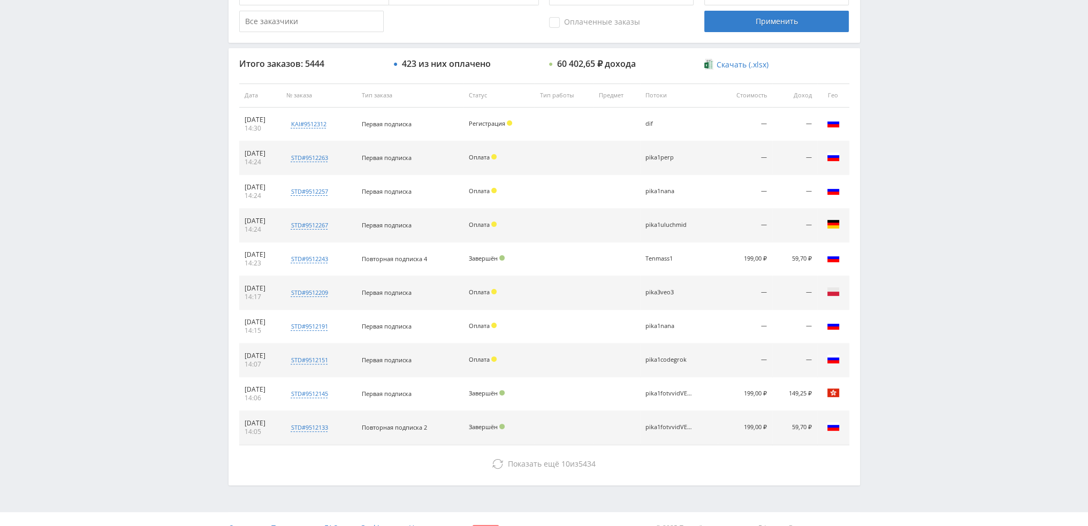
scroll to position [370, 0]
